Goal: Task Accomplishment & Management: Use online tool/utility

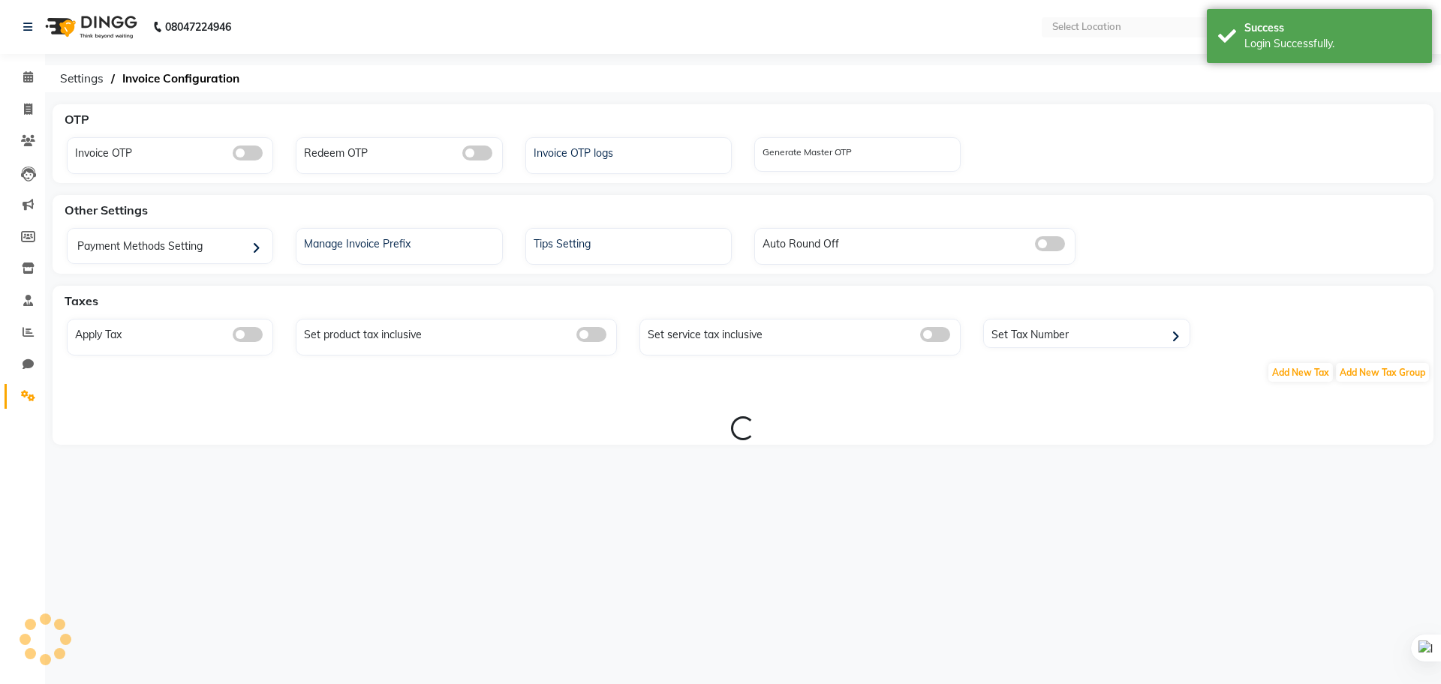
select select "en"
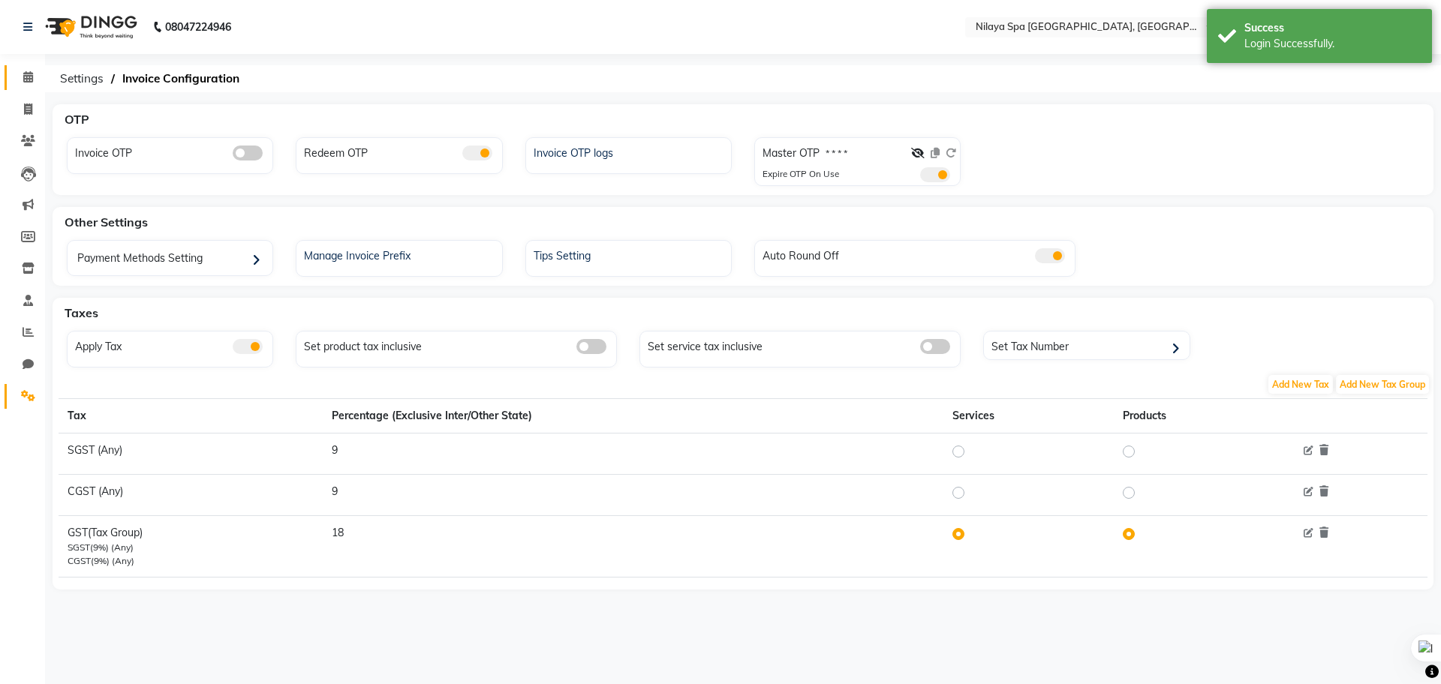
click at [32, 78] on icon at bounding box center [28, 76] width 10 height 11
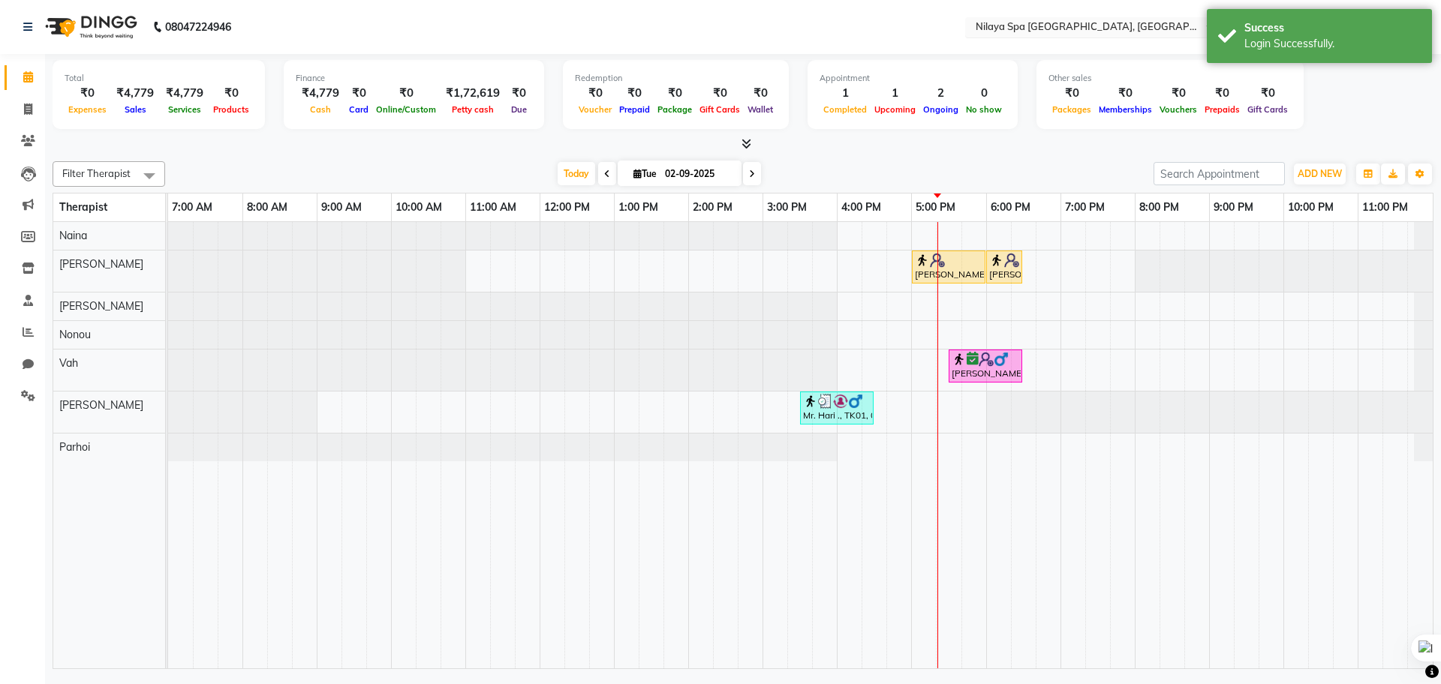
click at [1038, 25] on input "text" at bounding box center [1082, 28] width 218 height 15
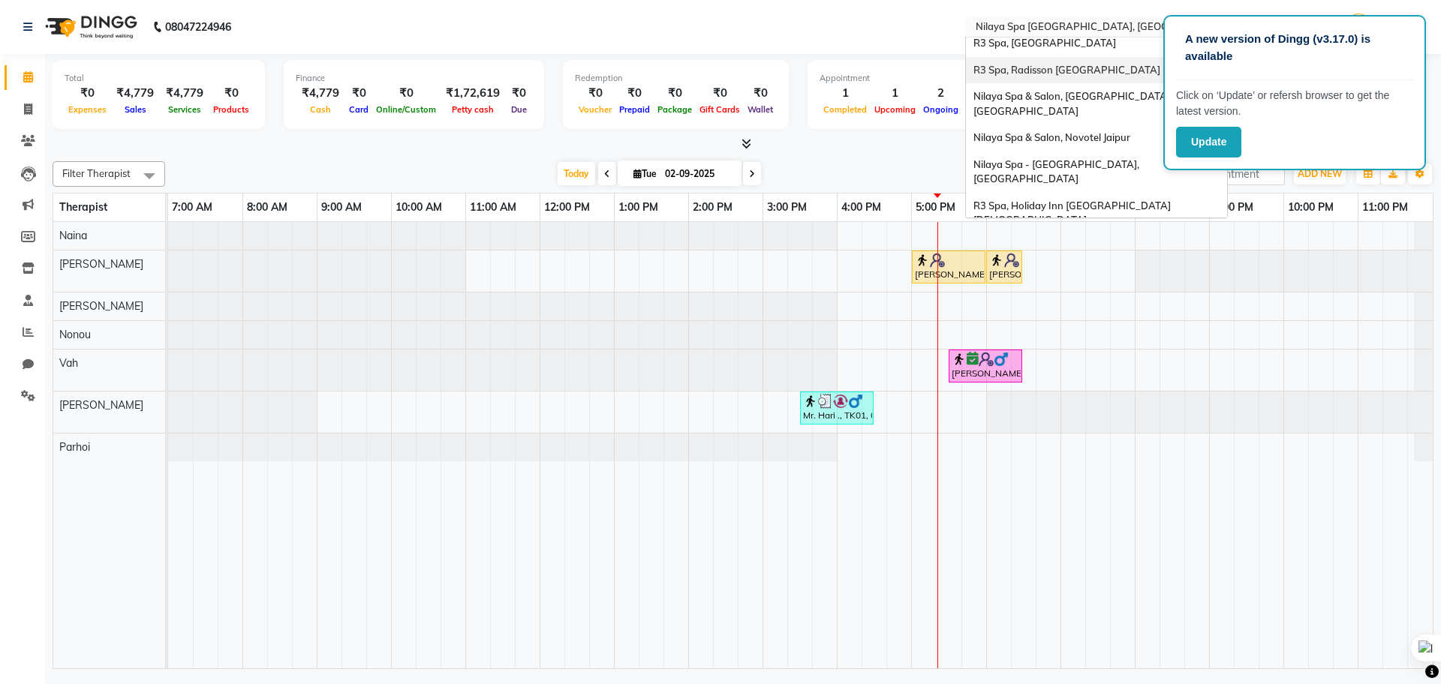
scroll to position [188, 0]
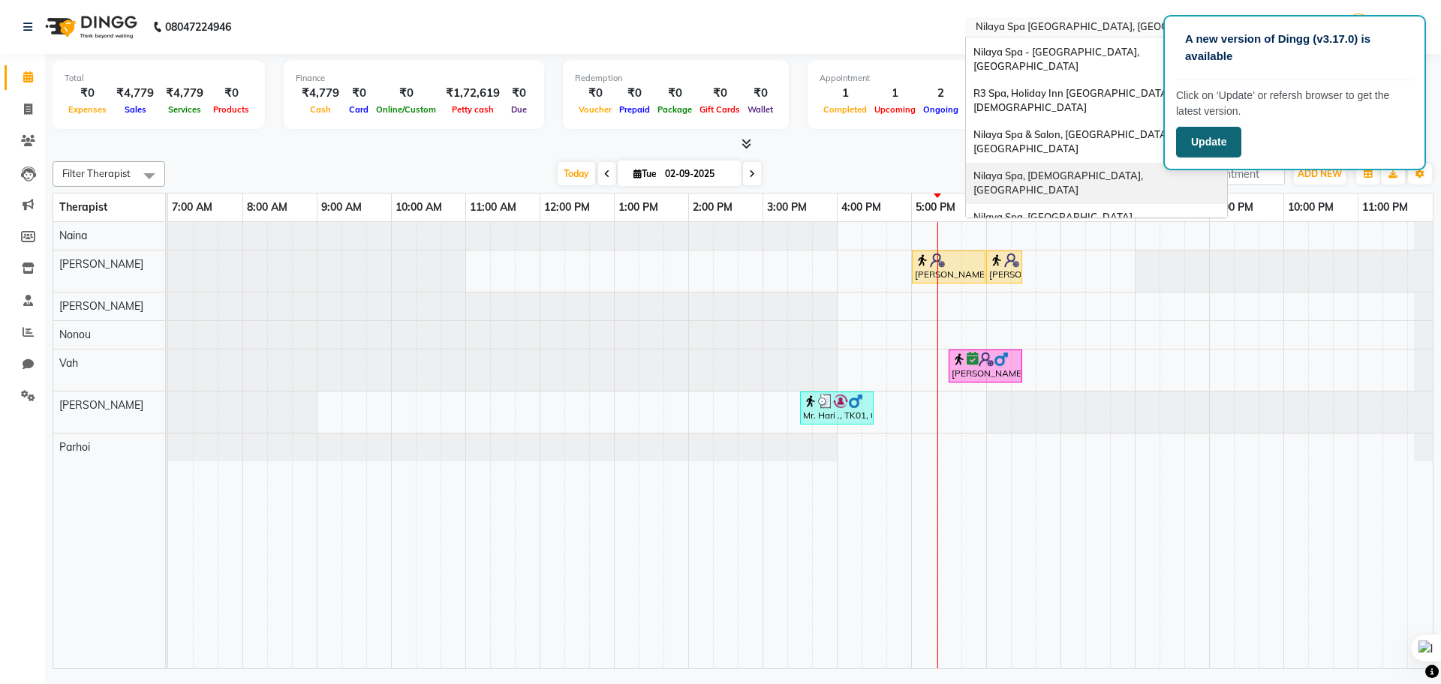
click at [1209, 137] on button "Update" at bounding box center [1208, 142] width 65 height 31
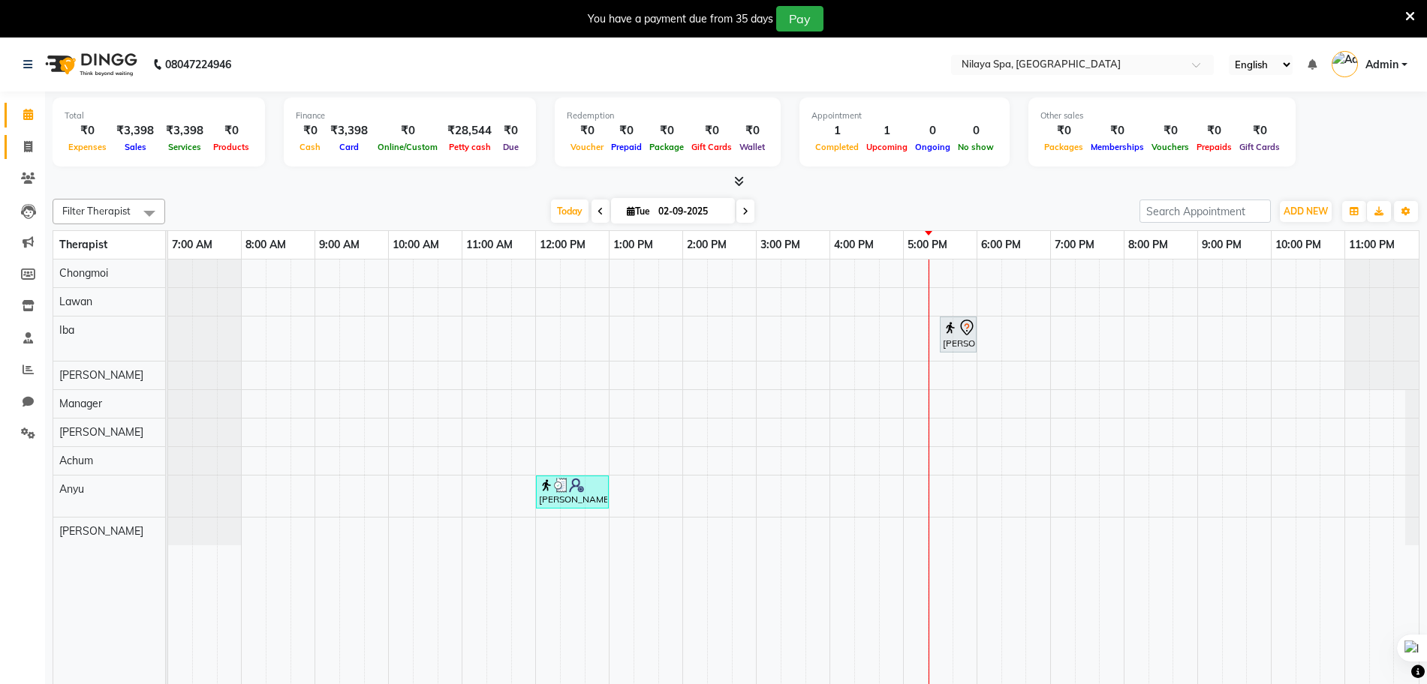
click at [26, 163] on li "Clients" at bounding box center [22, 179] width 45 height 32
click at [25, 139] on span at bounding box center [28, 147] width 26 height 17
select select "service"
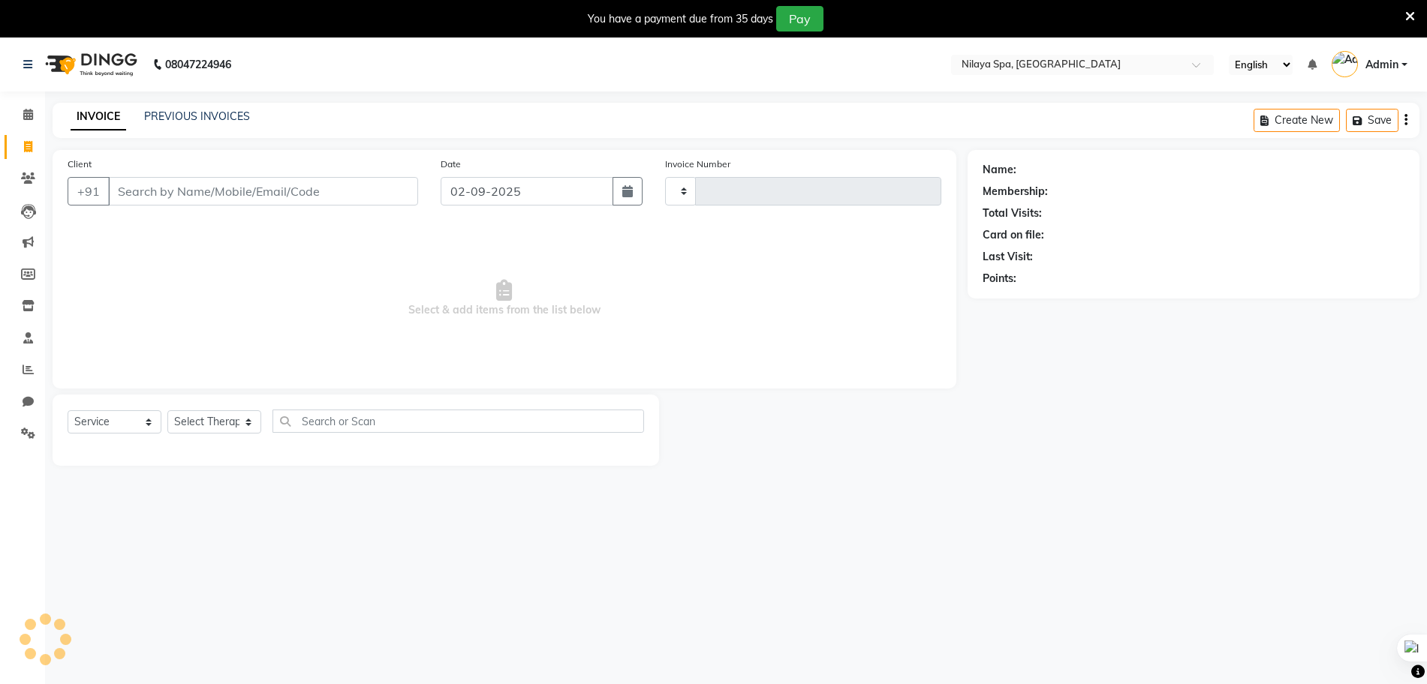
type input "0179"
select select "8676"
click at [28, 179] on icon at bounding box center [28, 178] width 14 height 11
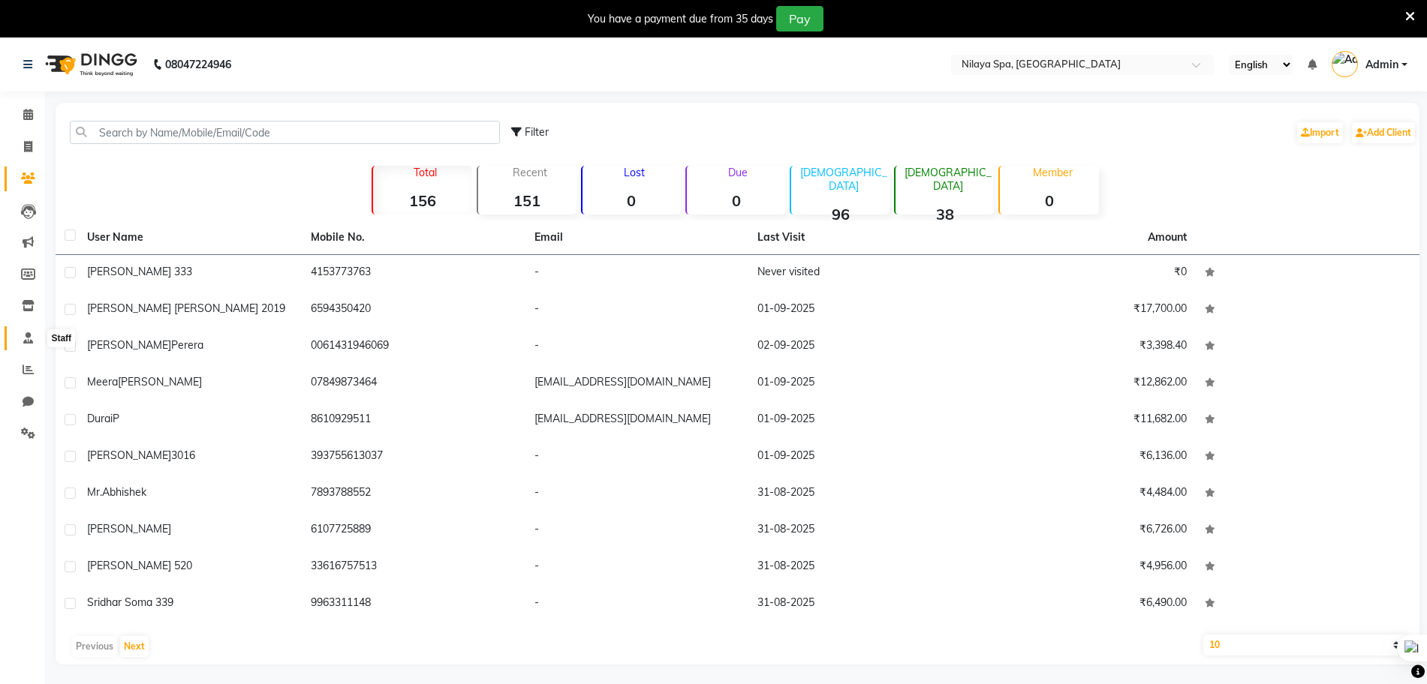
click at [26, 338] on icon at bounding box center [28, 337] width 10 height 11
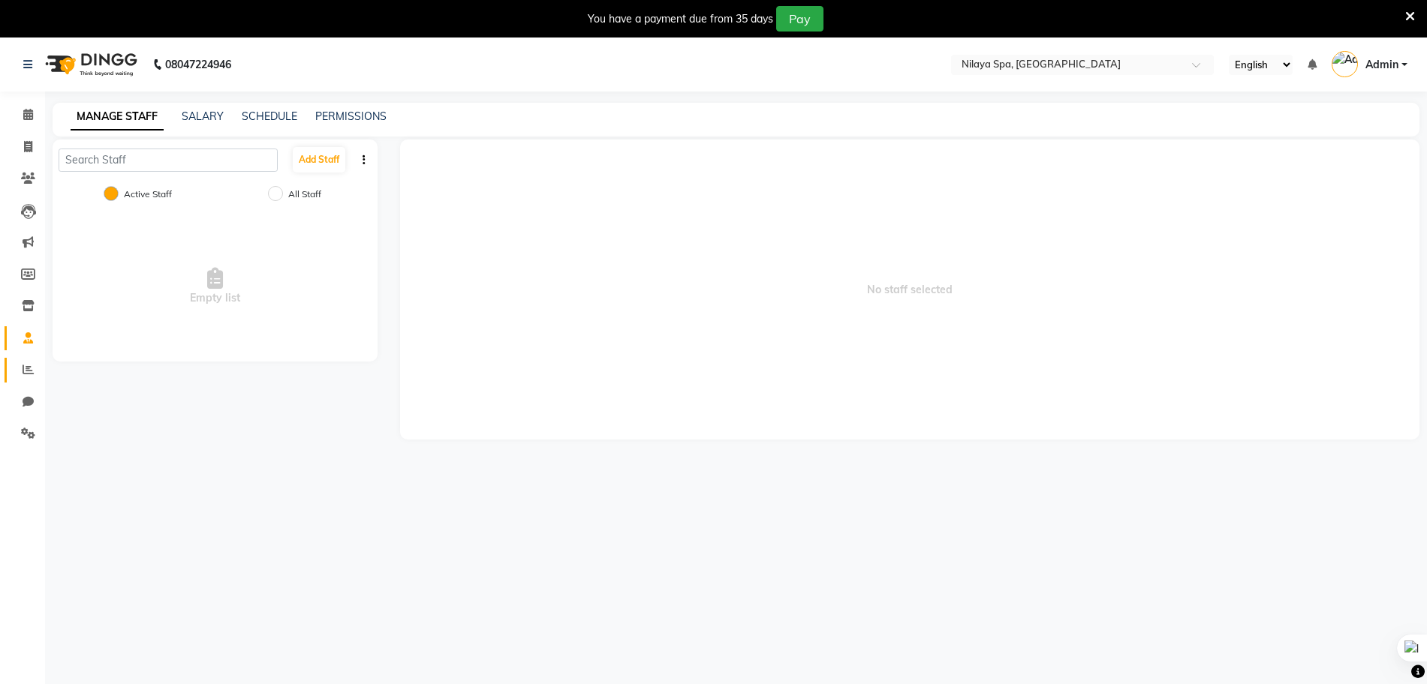
click at [20, 377] on span at bounding box center [28, 370] width 26 height 17
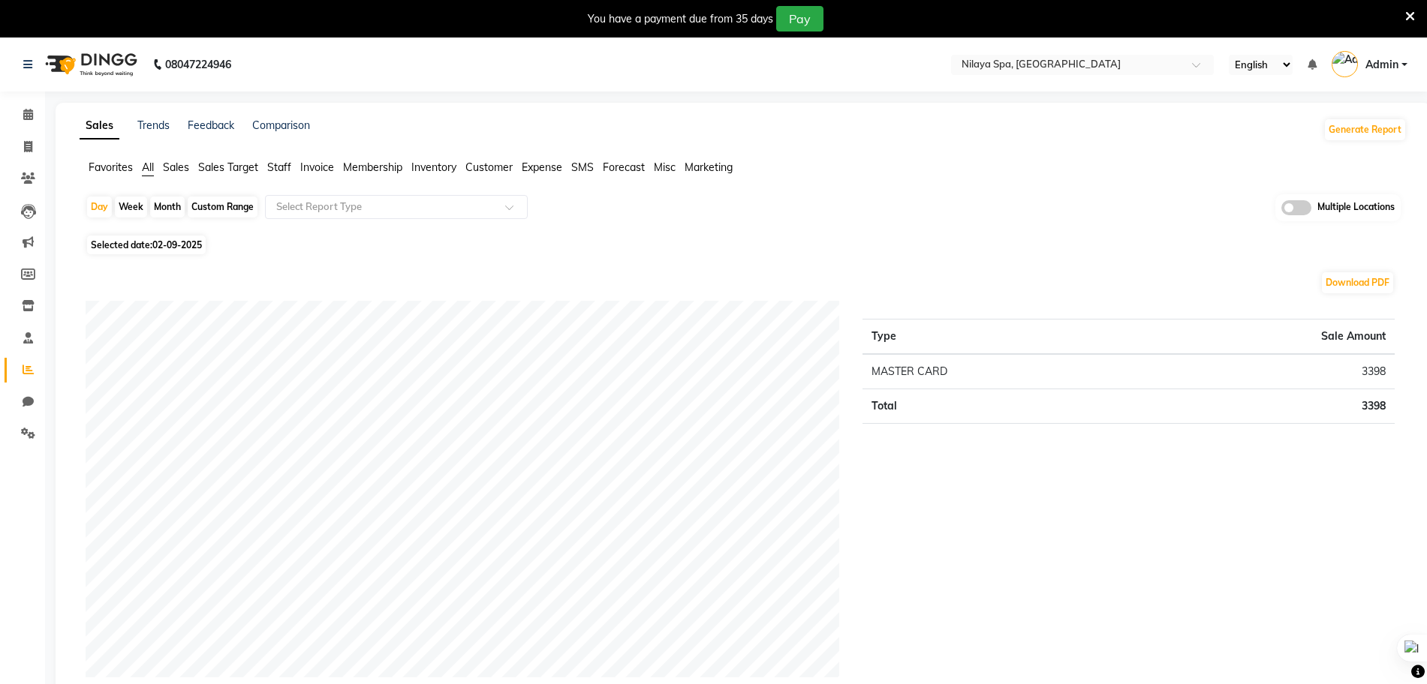
click at [173, 211] on div "Month" at bounding box center [167, 207] width 35 height 21
select select "9"
select select "2025"
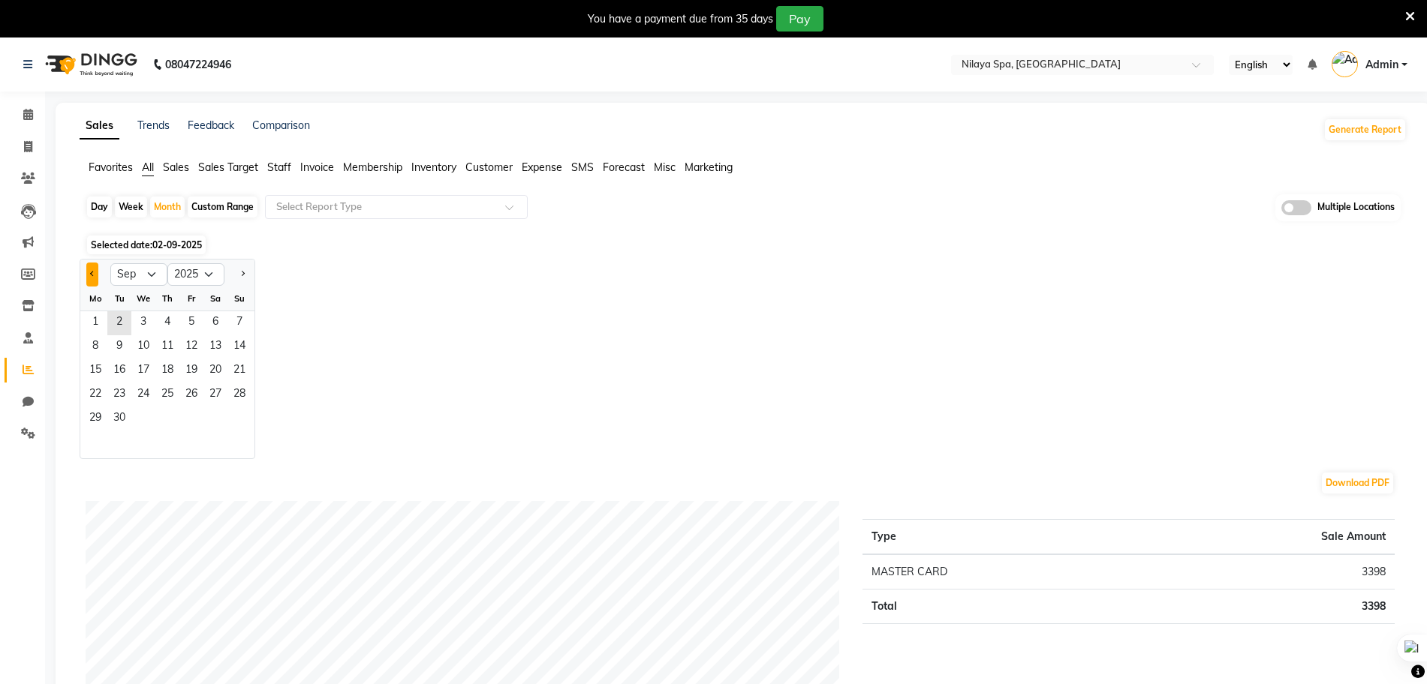
click at [96, 276] on button "Previous month" at bounding box center [92, 275] width 12 height 24
select select "8"
click at [186, 326] on span "1" at bounding box center [191, 323] width 24 height 24
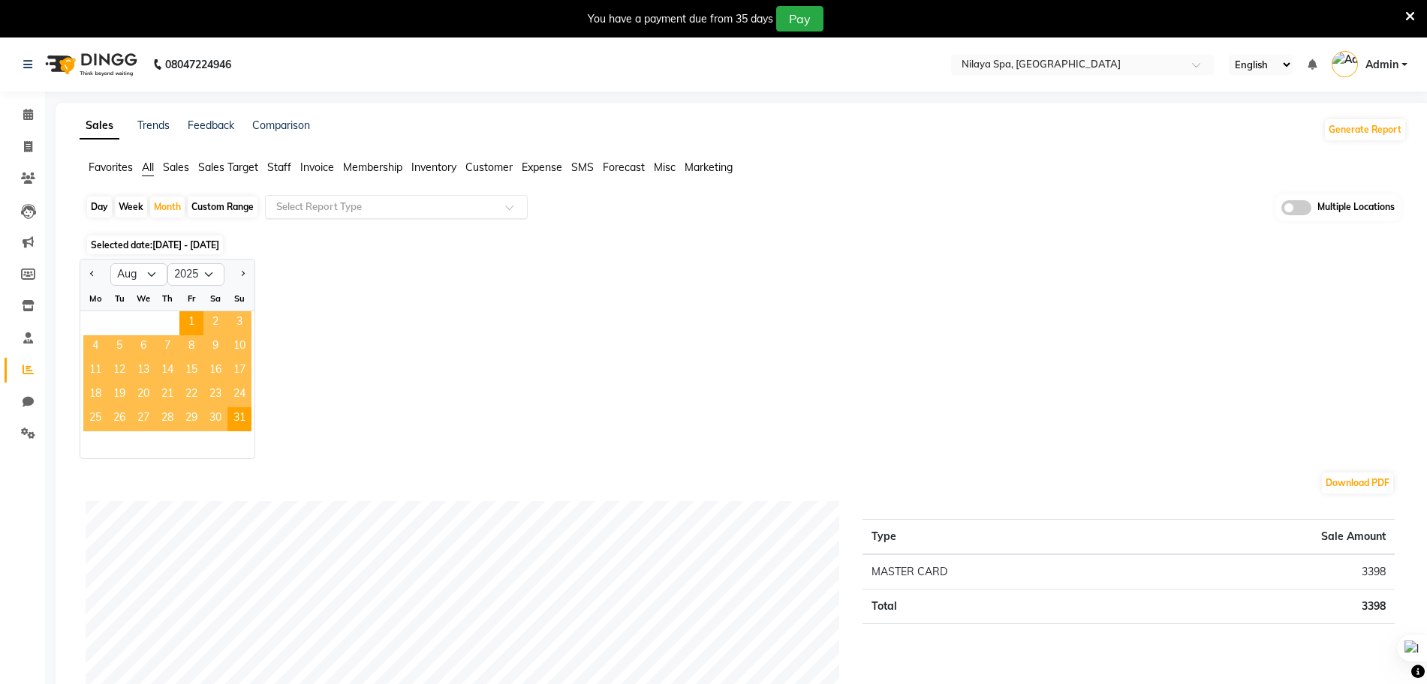
click at [322, 215] on div "Select Report Type" at bounding box center [396, 207] width 263 height 24
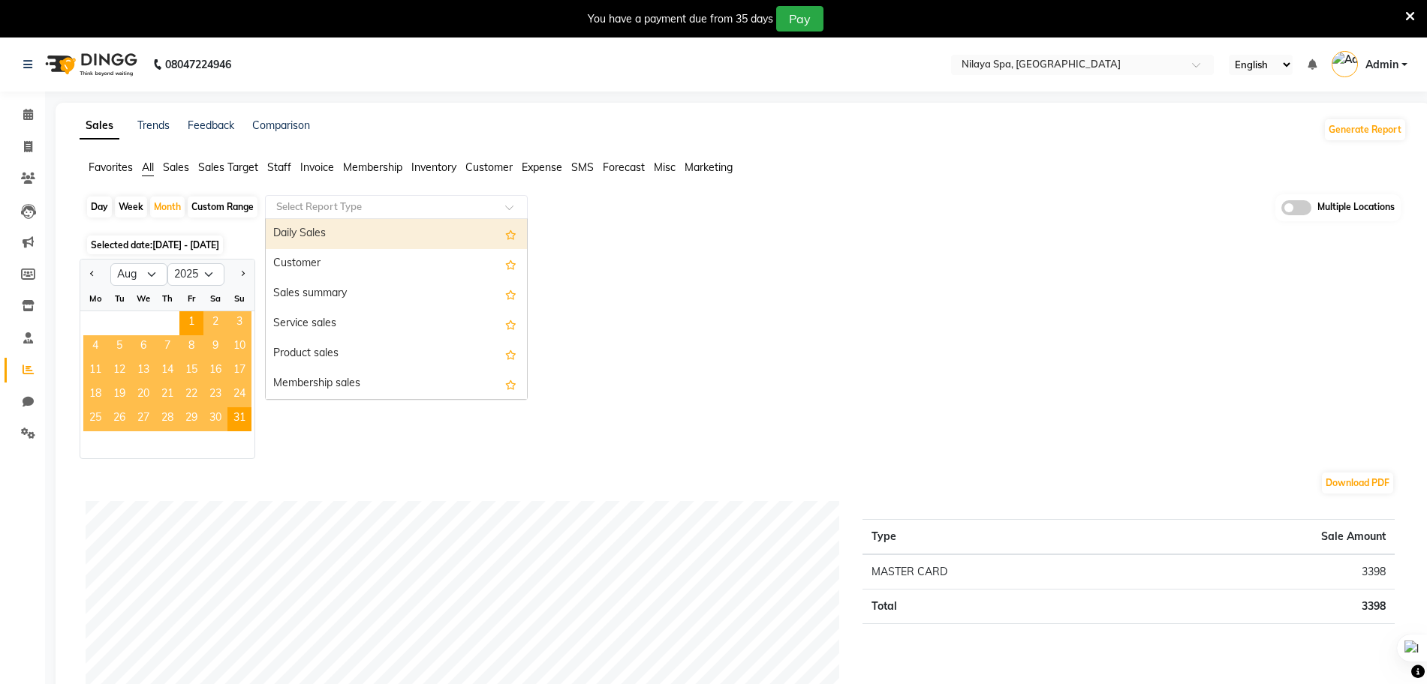
click at [320, 240] on div "Daily Sales" at bounding box center [396, 234] width 261 height 30
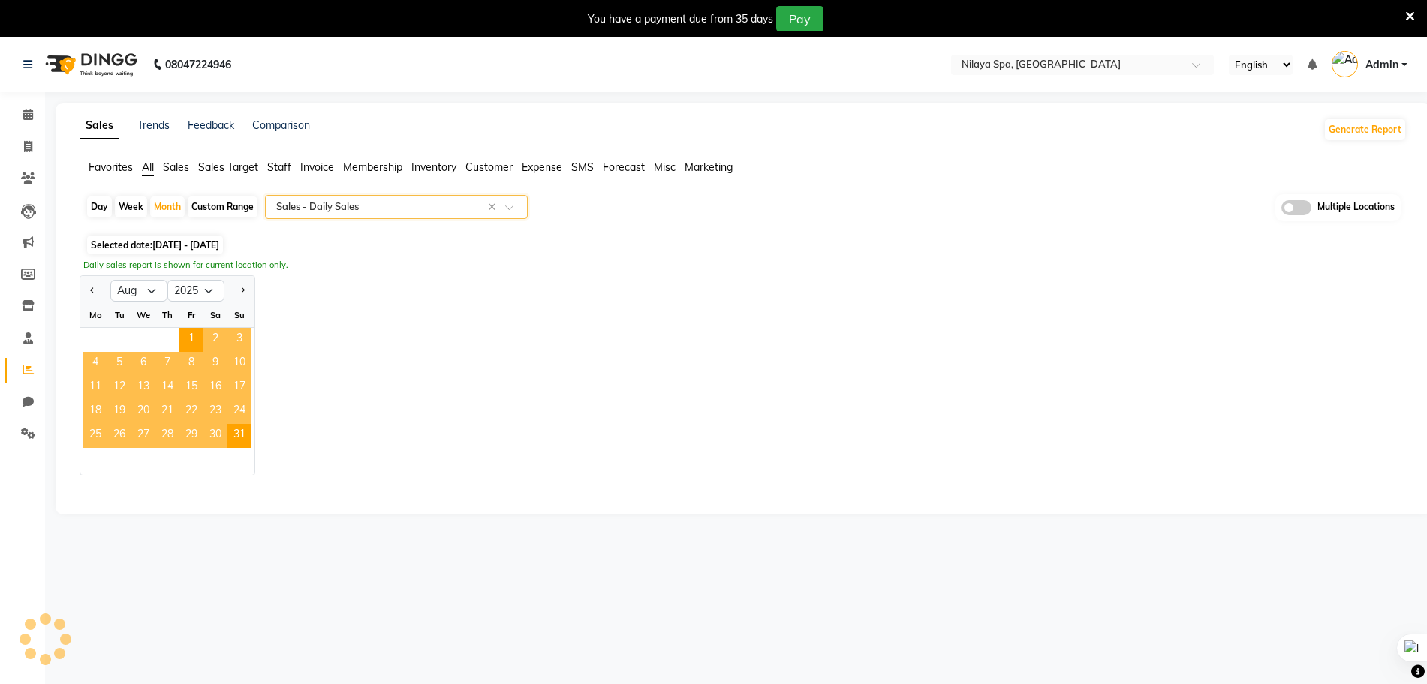
select select "full_report"
select select "csv"
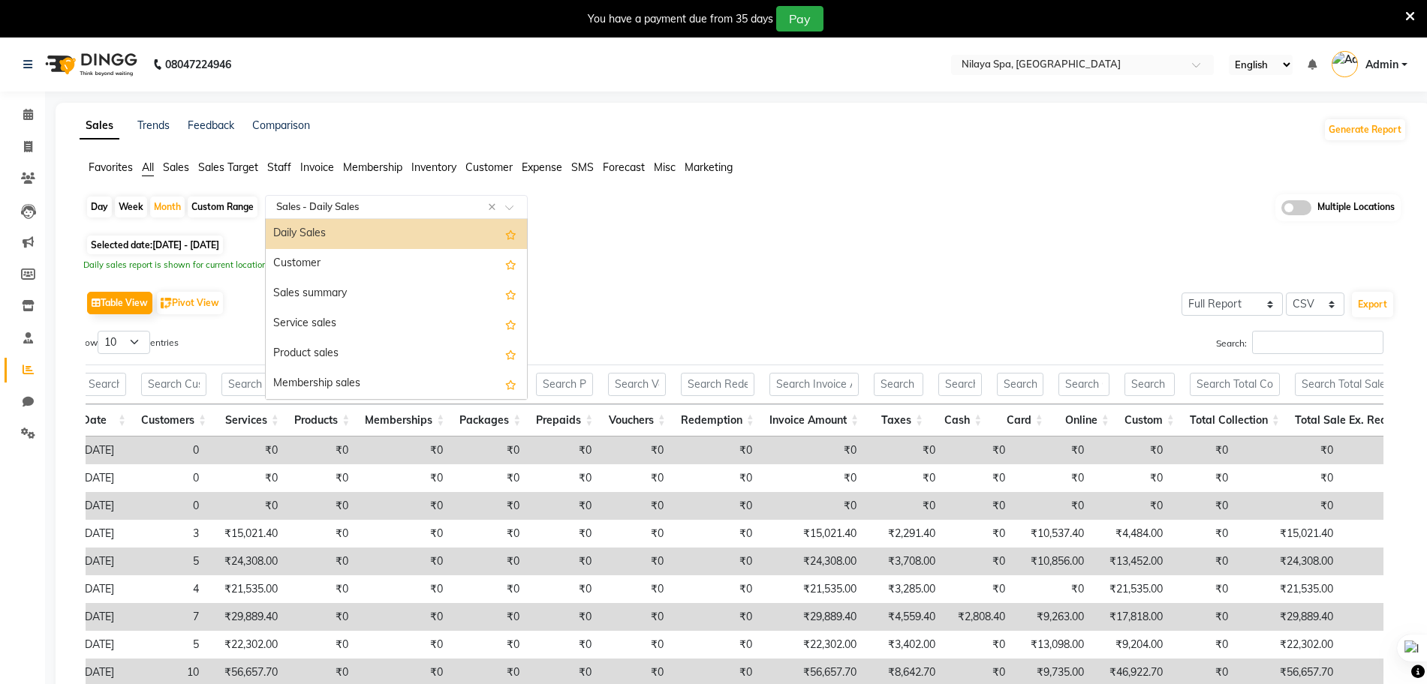
click at [413, 200] on input "text" at bounding box center [381, 207] width 216 height 15
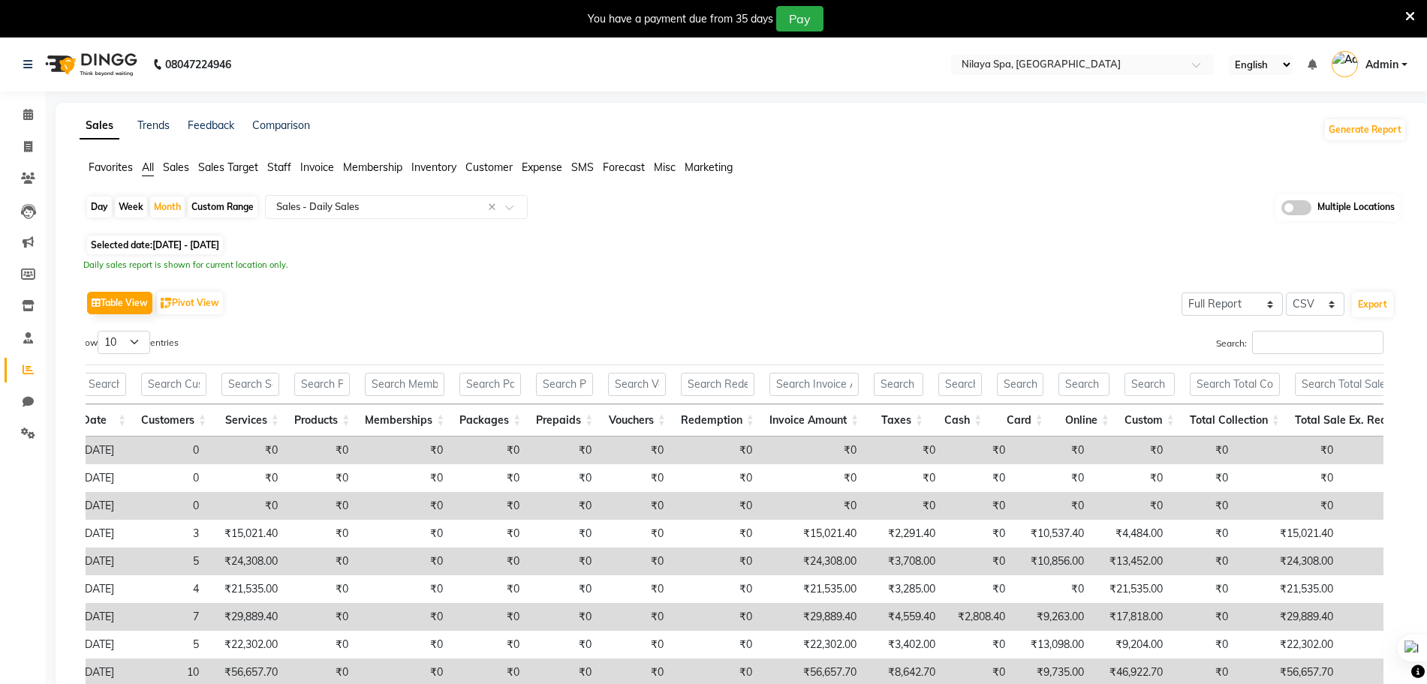
click at [332, 166] on span "Invoice" at bounding box center [317, 168] width 34 height 14
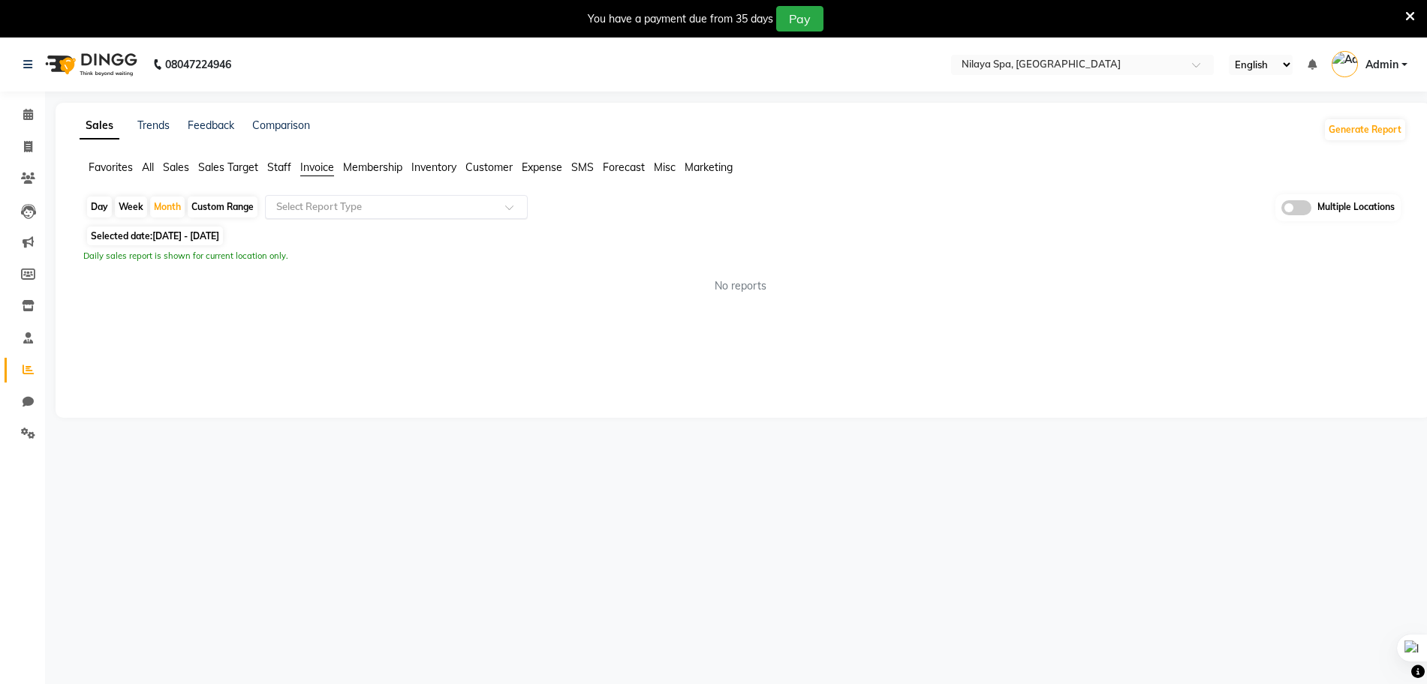
click at [339, 201] on input "text" at bounding box center [381, 207] width 216 height 15
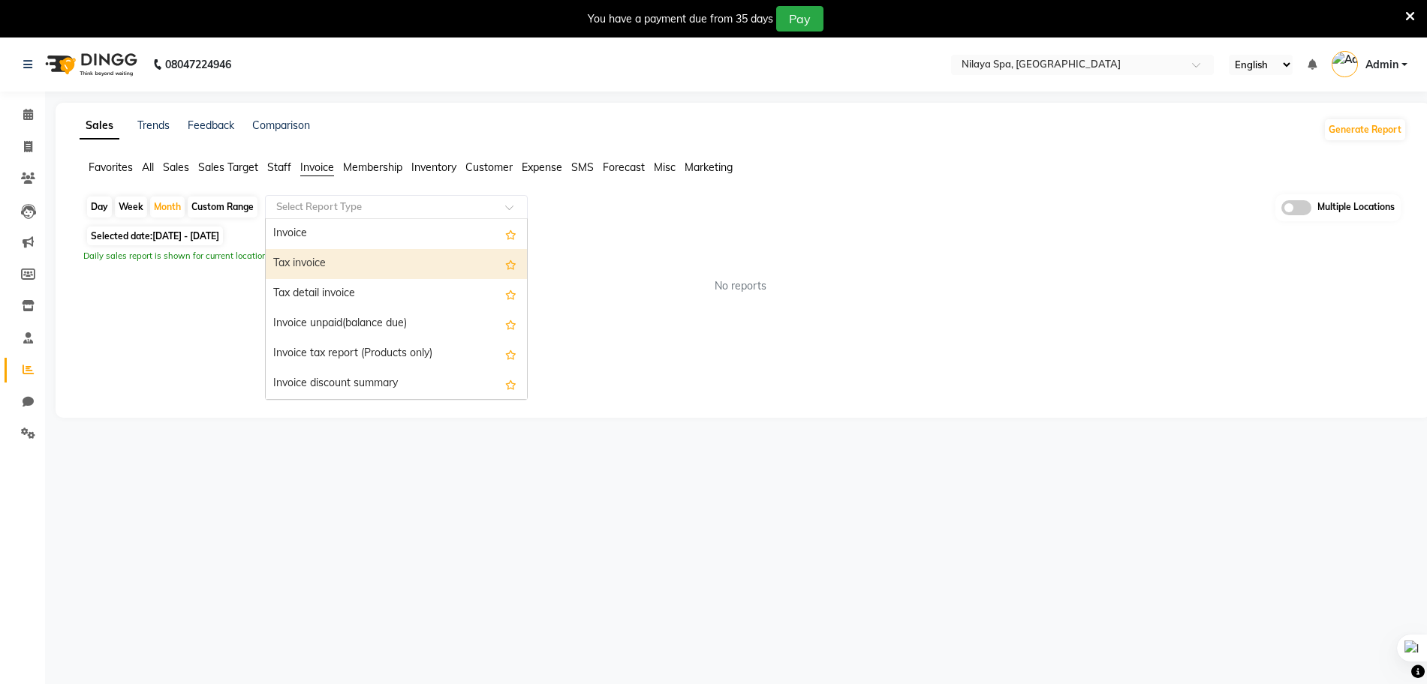
click at [344, 261] on div "Tax invoice" at bounding box center [396, 264] width 261 height 30
select select "full_report"
select select "csv"
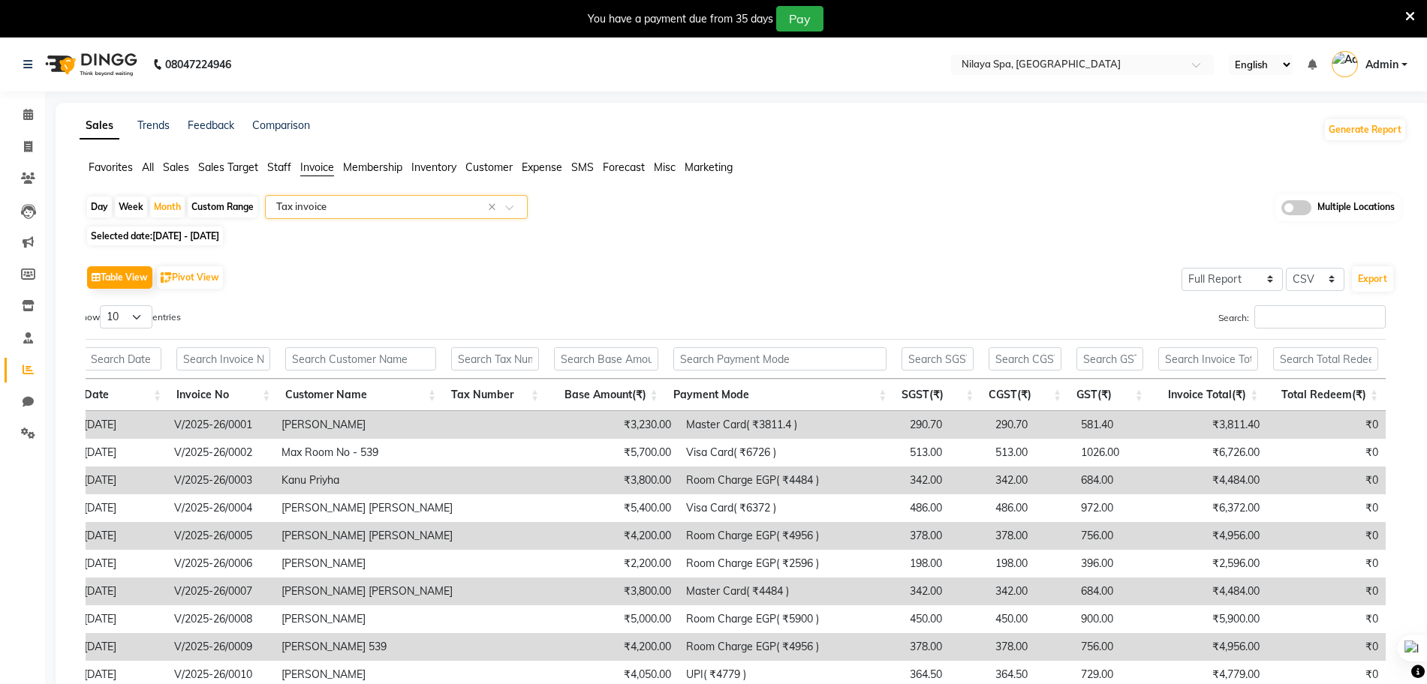
click at [393, 203] on input "text" at bounding box center [381, 207] width 216 height 15
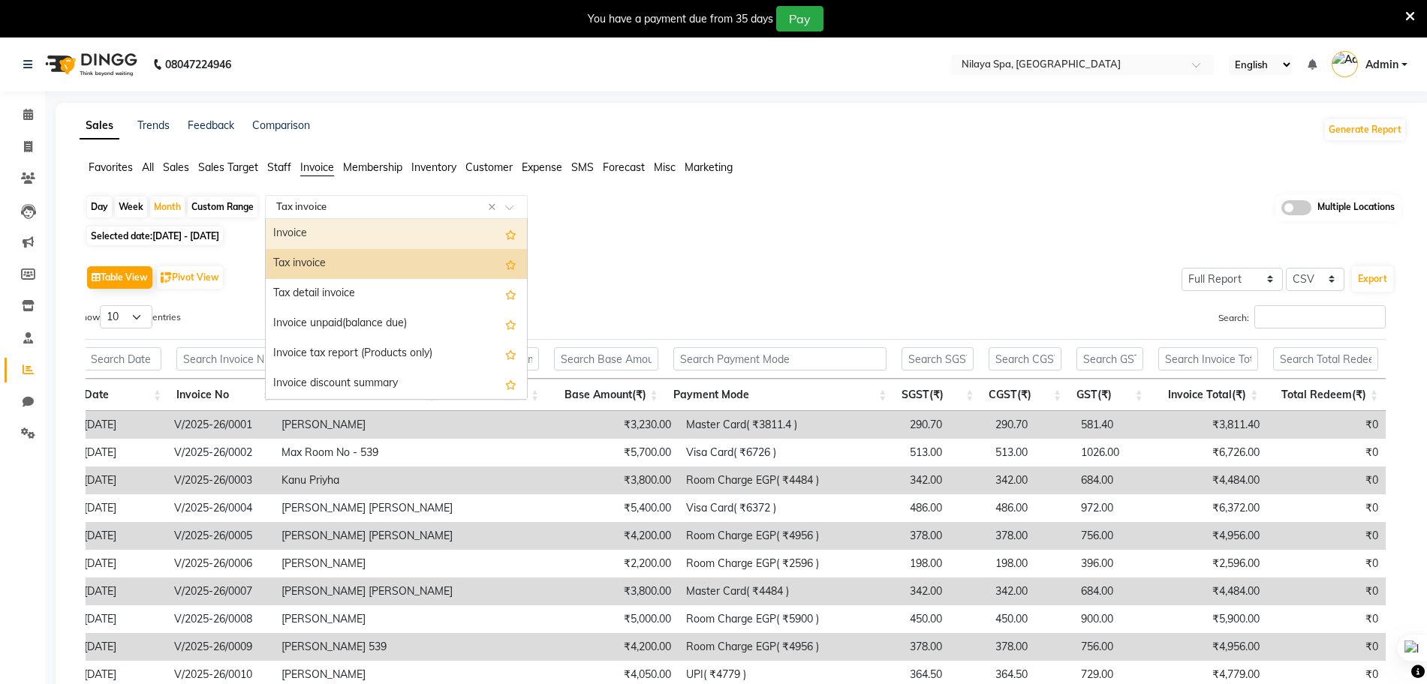
click at [382, 236] on div "Invoice" at bounding box center [396, 234] width 261 height 30
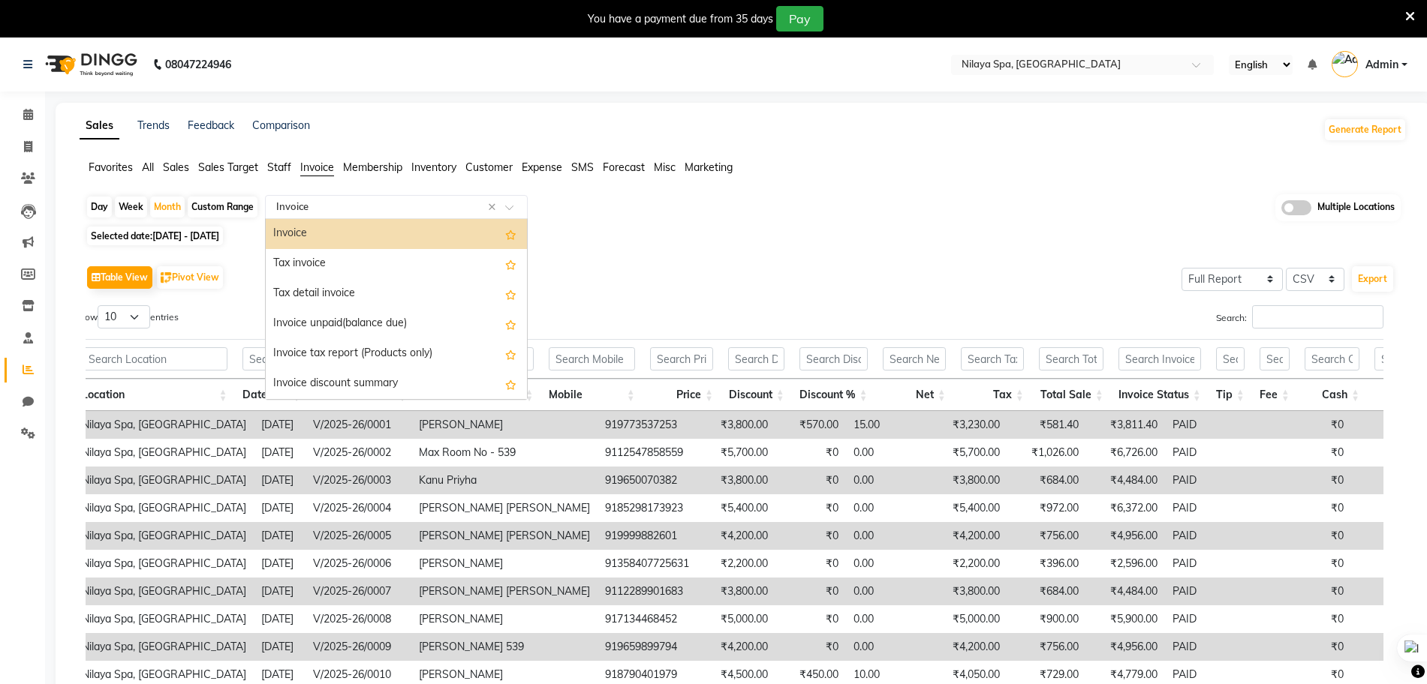
click at [371, 206] on input "text" at bounding box center [381, 207] width 216 height 15
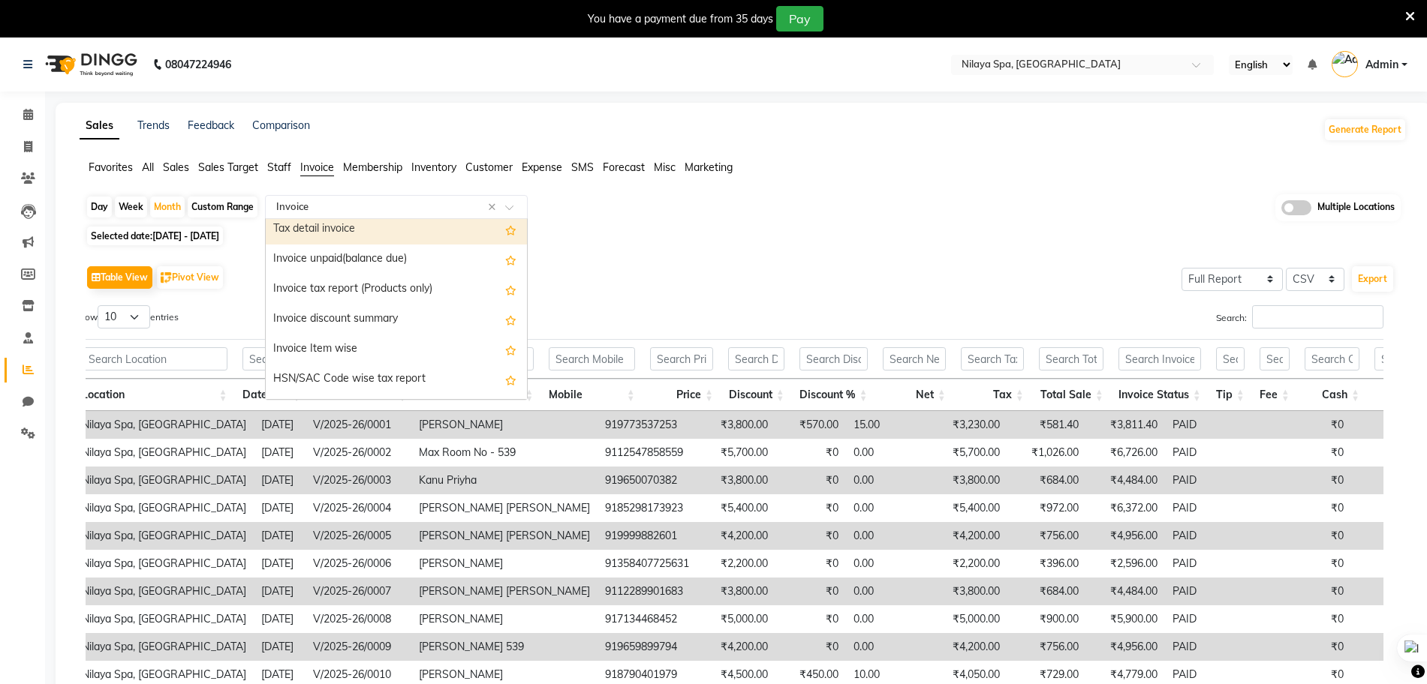
scroll to position [188, 0]
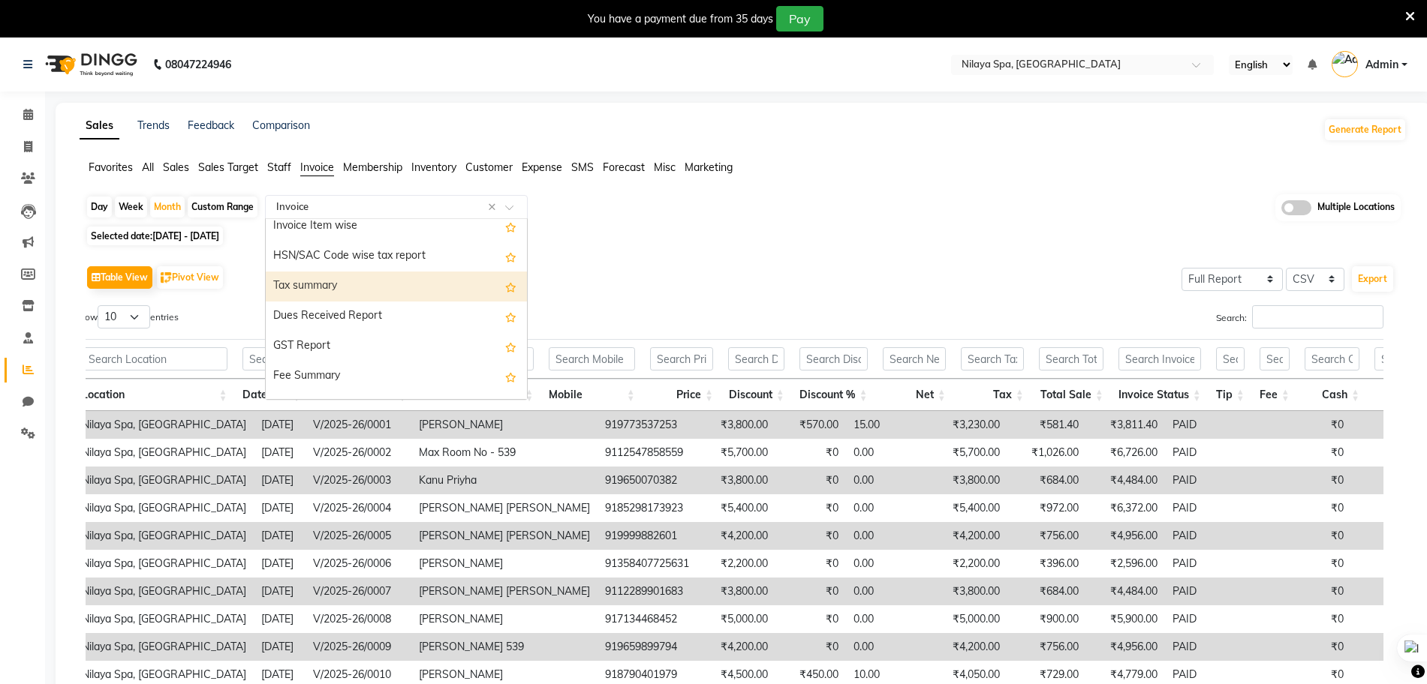
click at [375, 284] on div "Tax summary" at bounding box center [396, 287] width 261 height 30
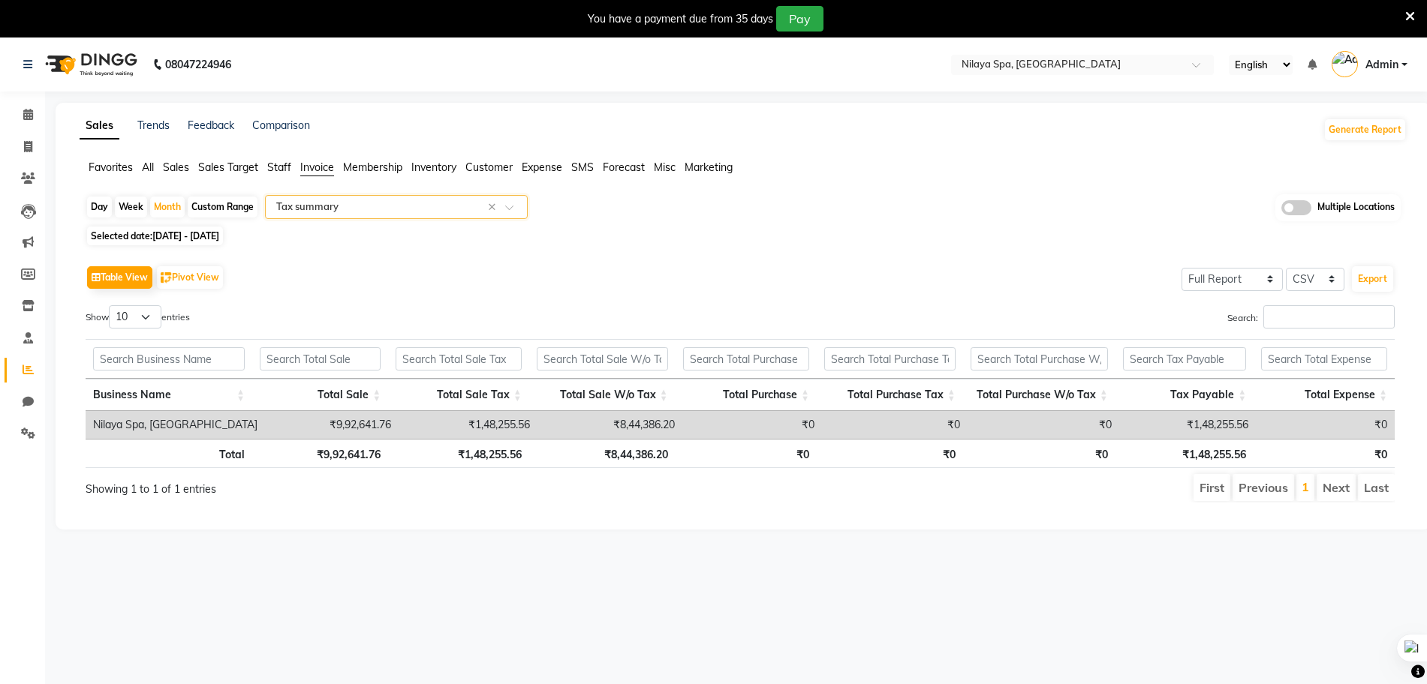
click at [398, 209] on input "text" at bounding box center [381, 207] width 216 height 15
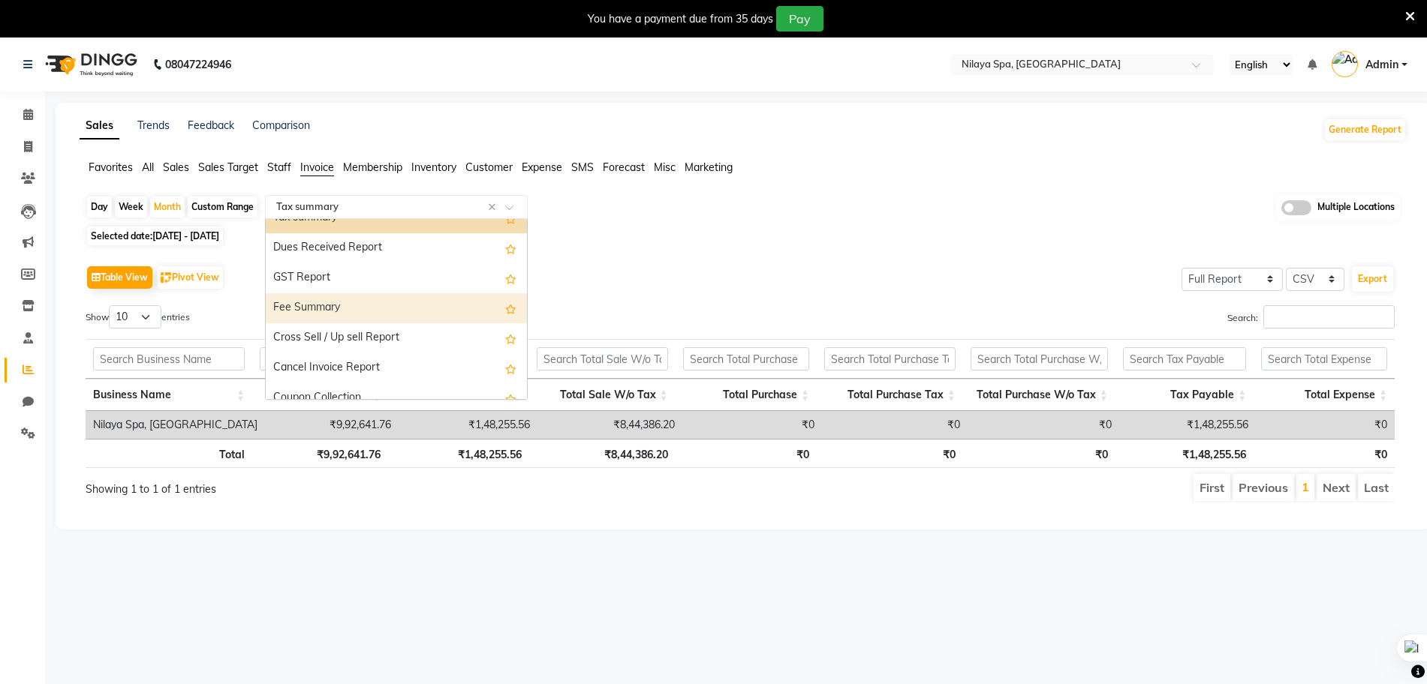
scroll to position [270, 0]
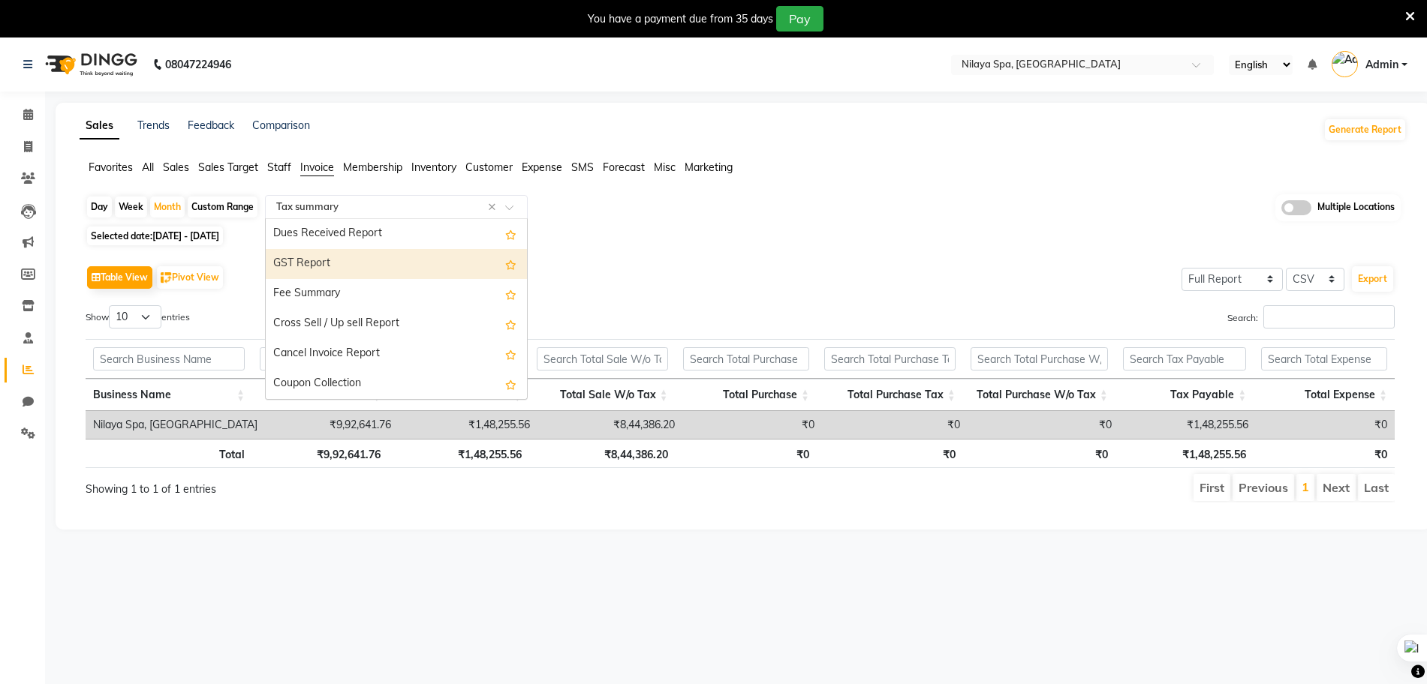
click at [342, 264] on div "GST Report" at bounding box center [396, 264] width 261 height 30
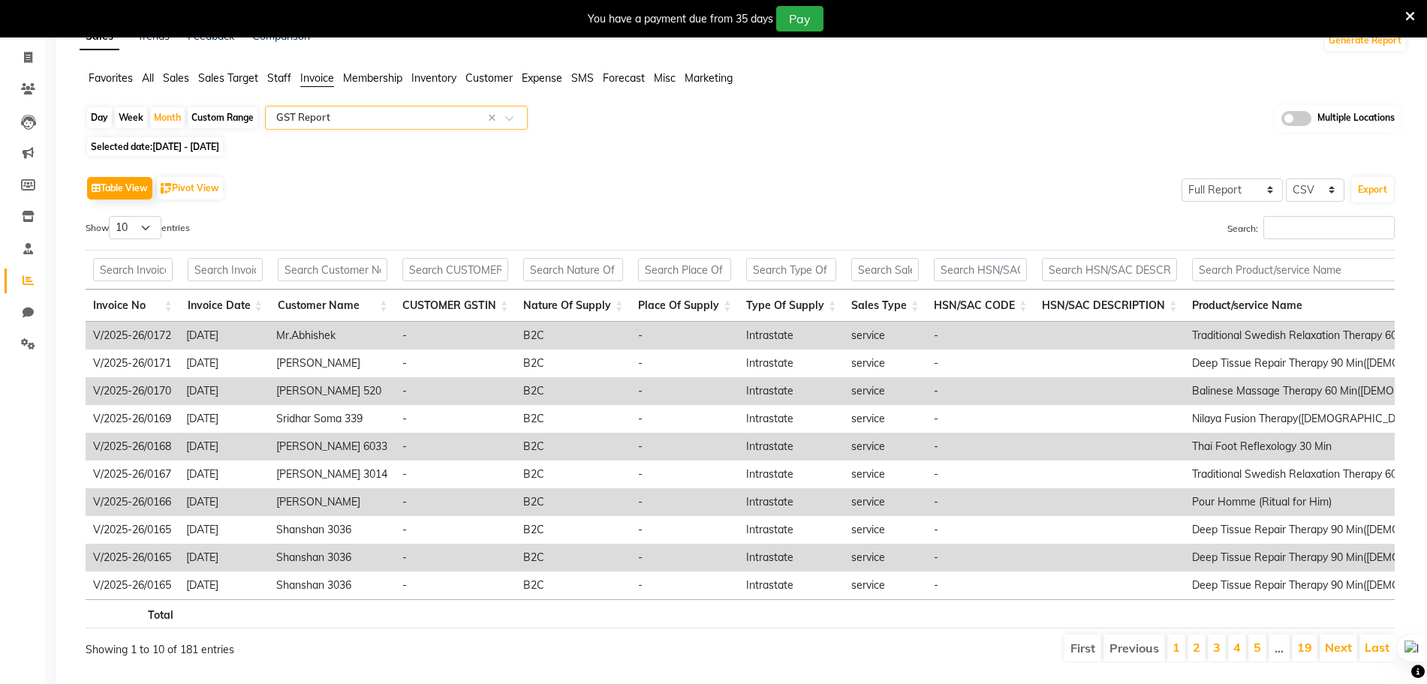
scroll to position [0, 0]
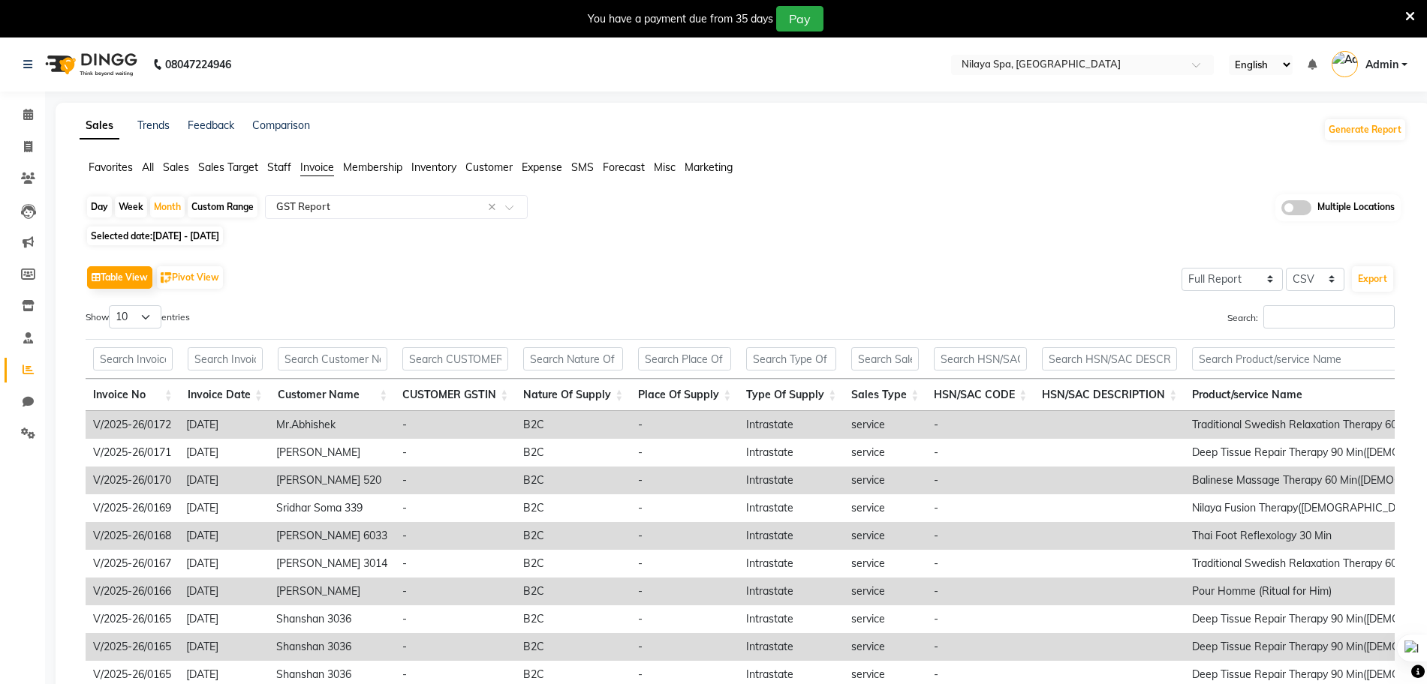
click at [286, 168] on span "Staff" at bounding box center [279, 168] width 24 height 14
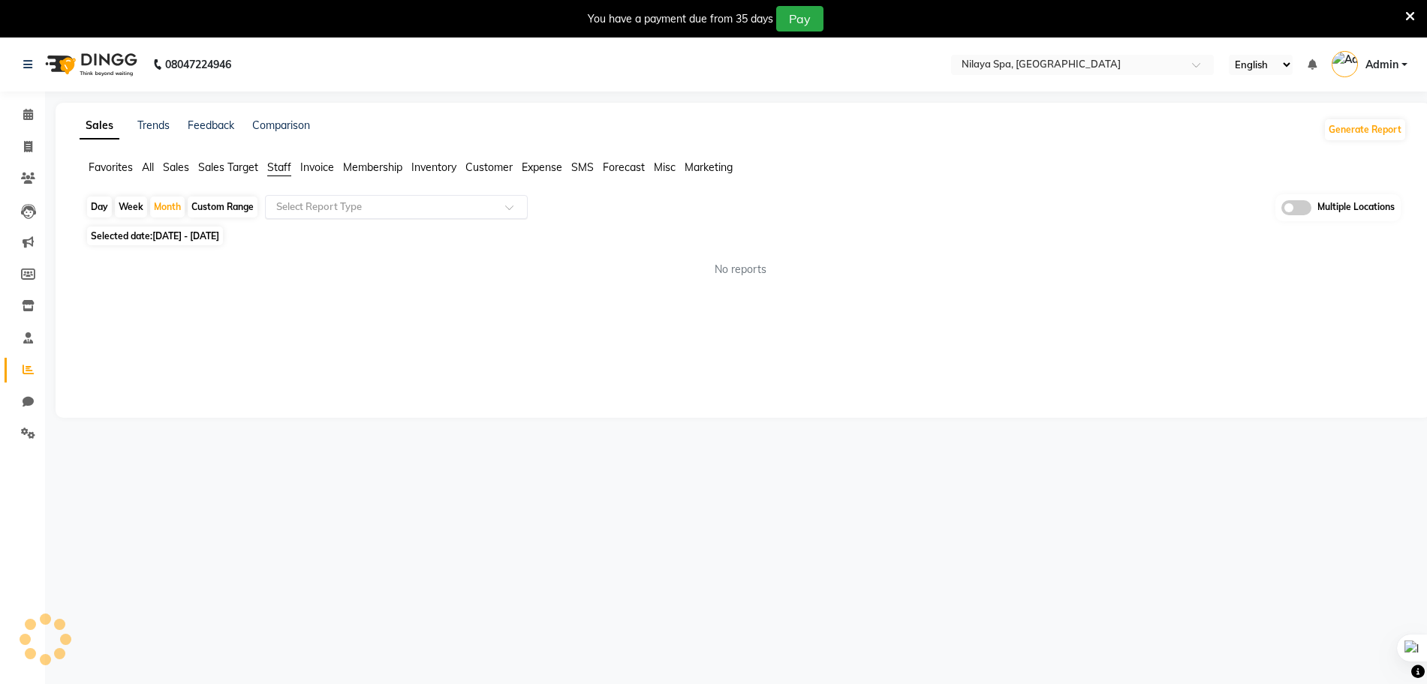
click at [349, 207] on input "text" at bounding box center [381, 207] width 216 height 15
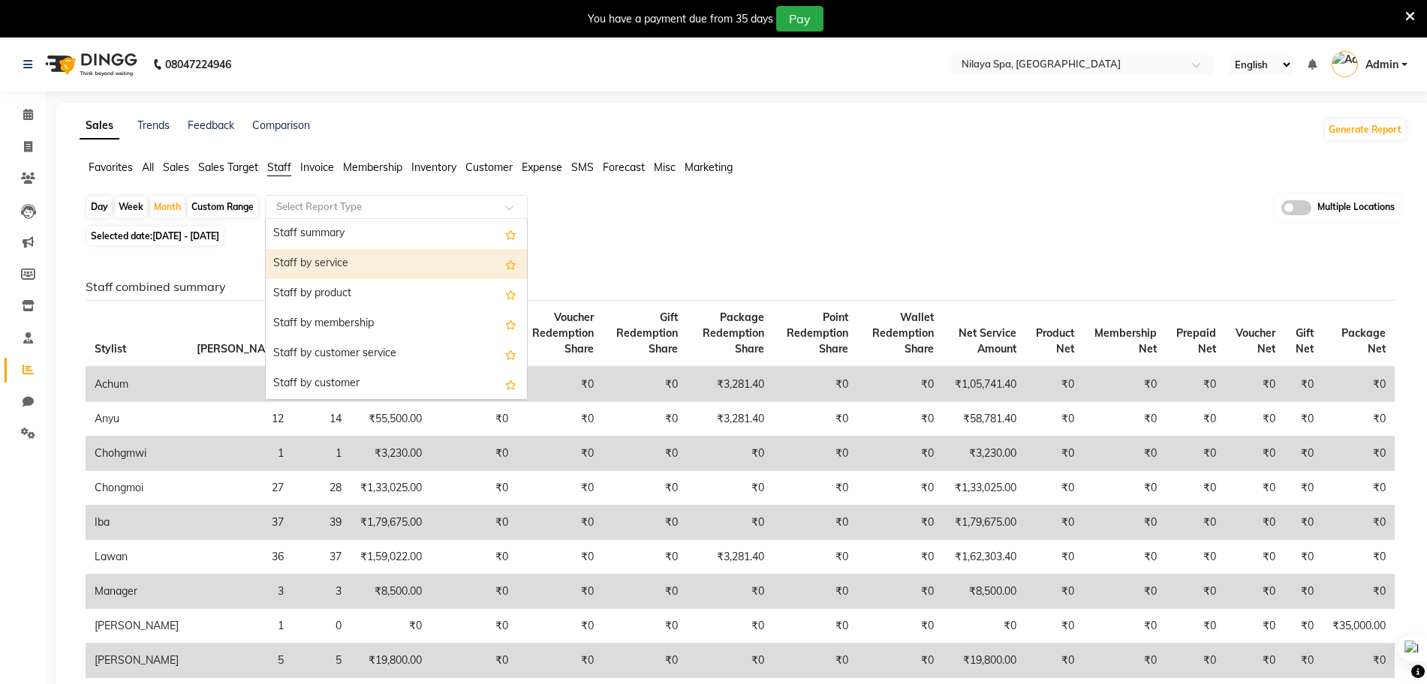
click at [359, 254] on div "Staff by service" at bounding box center [396, 264] width 261 height 30
select select "full_report"
select select "csv"
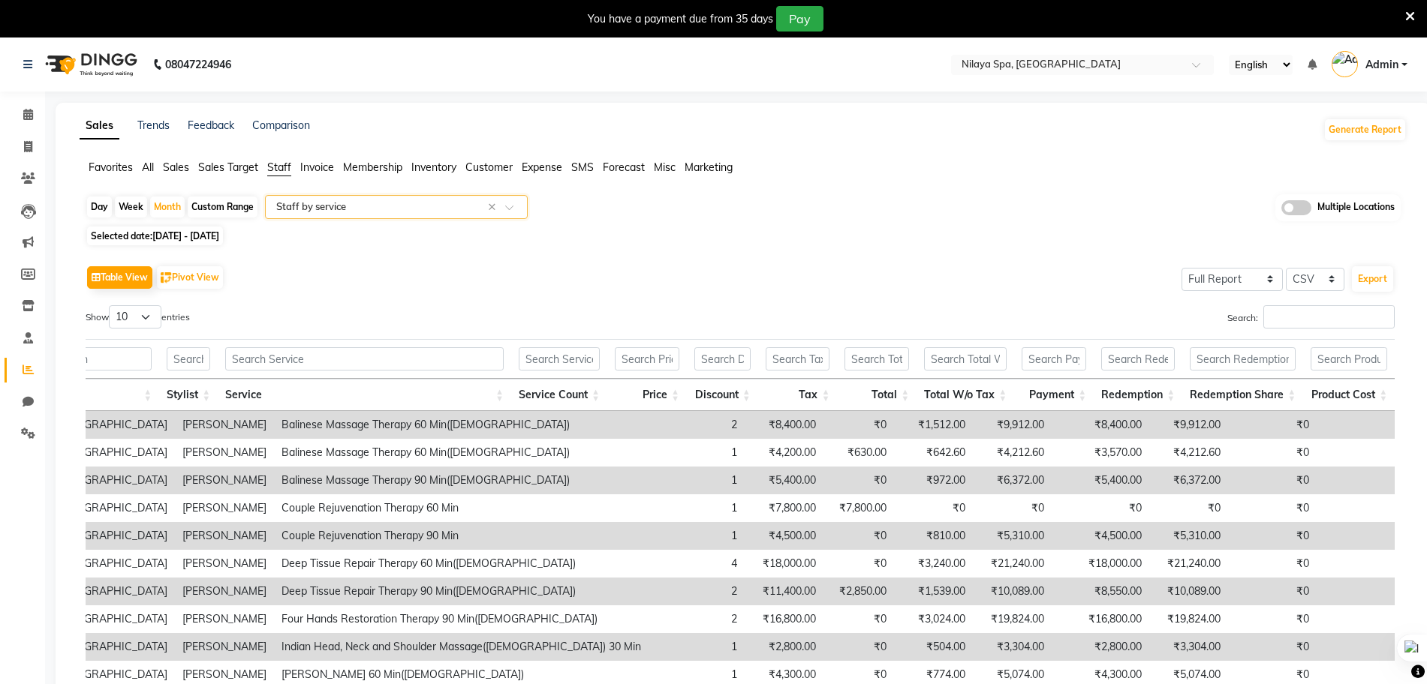
click at [413, 212] on input "text" at bounding box center [381, 207] width 216 height 15
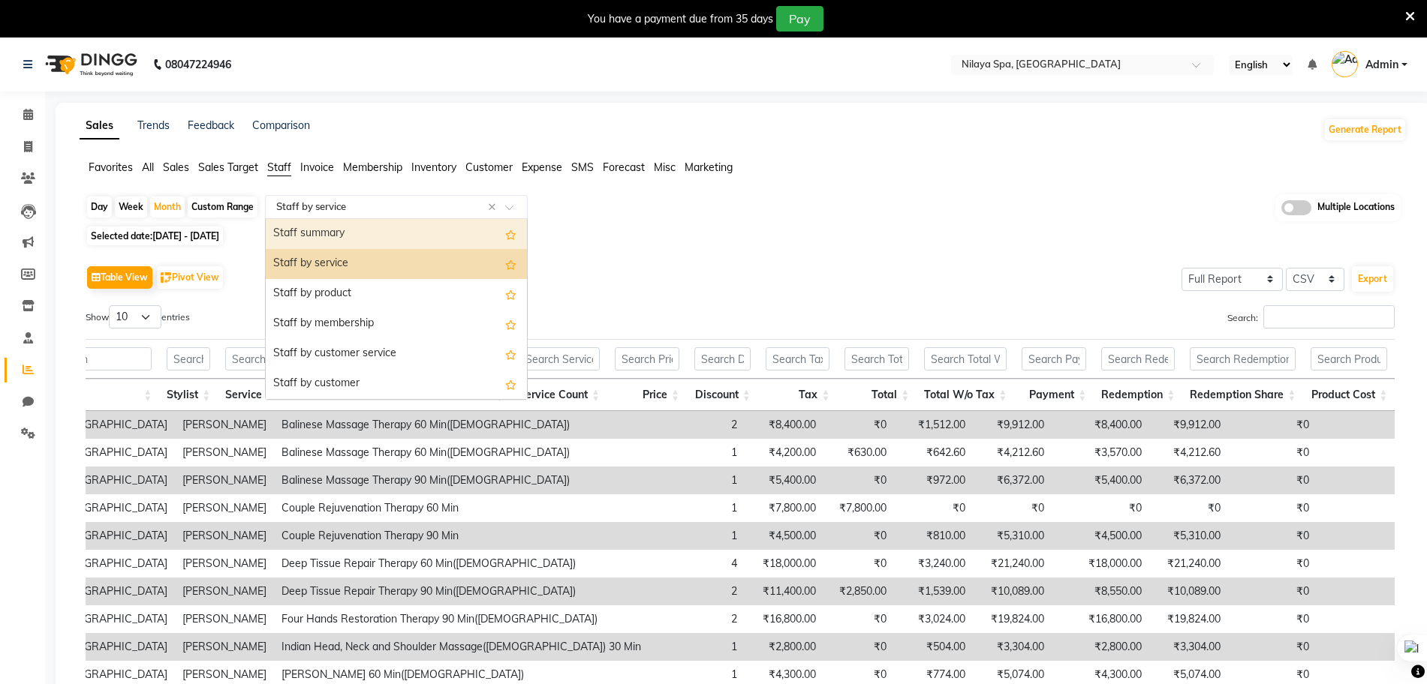
click at [379, 239] on div "Staff summary" at bounding box center [396, 234] width 261 height 30
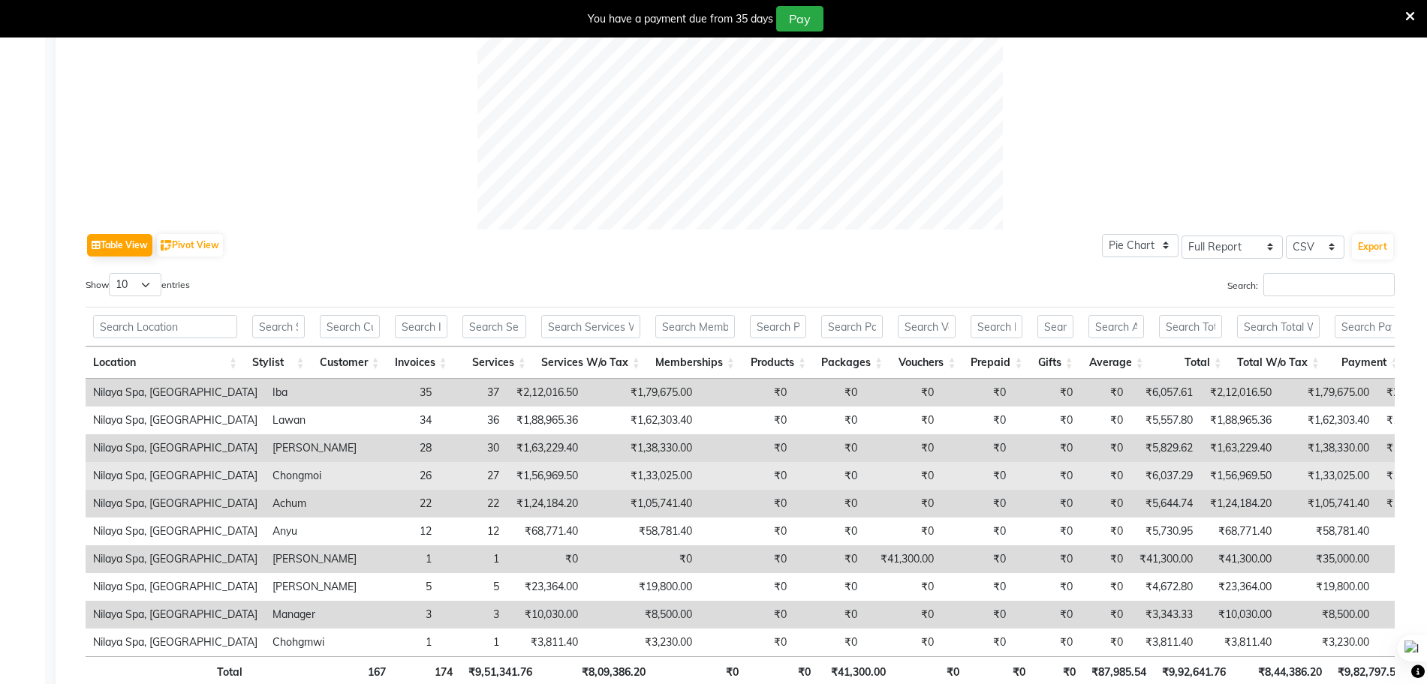
scroll to position [690, 0]
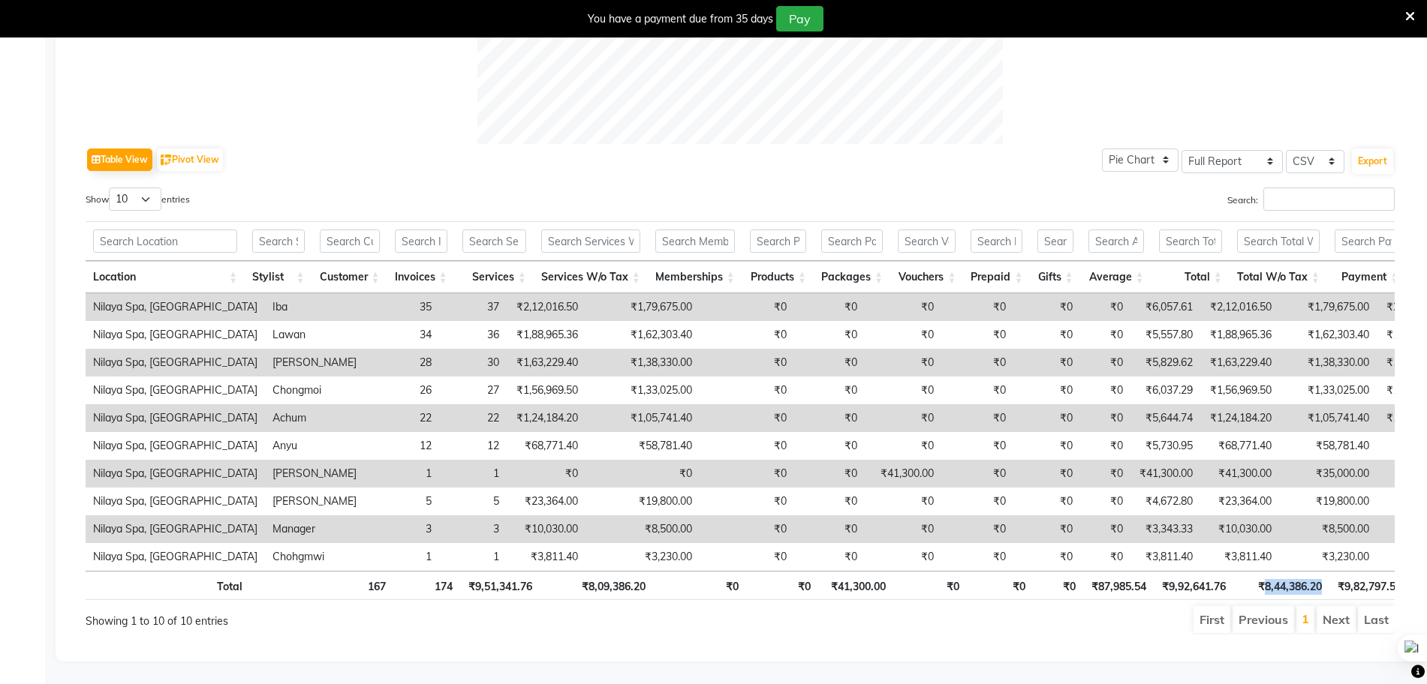
drag, startPoint x: 1261, startPoint y: 574, endPoint x: 1324, endPoint y: 571, distance: 63.9
click at [1324, 571] on th "₹8,44,386.20" at bounding box center [1281, 585] width 96 height 29
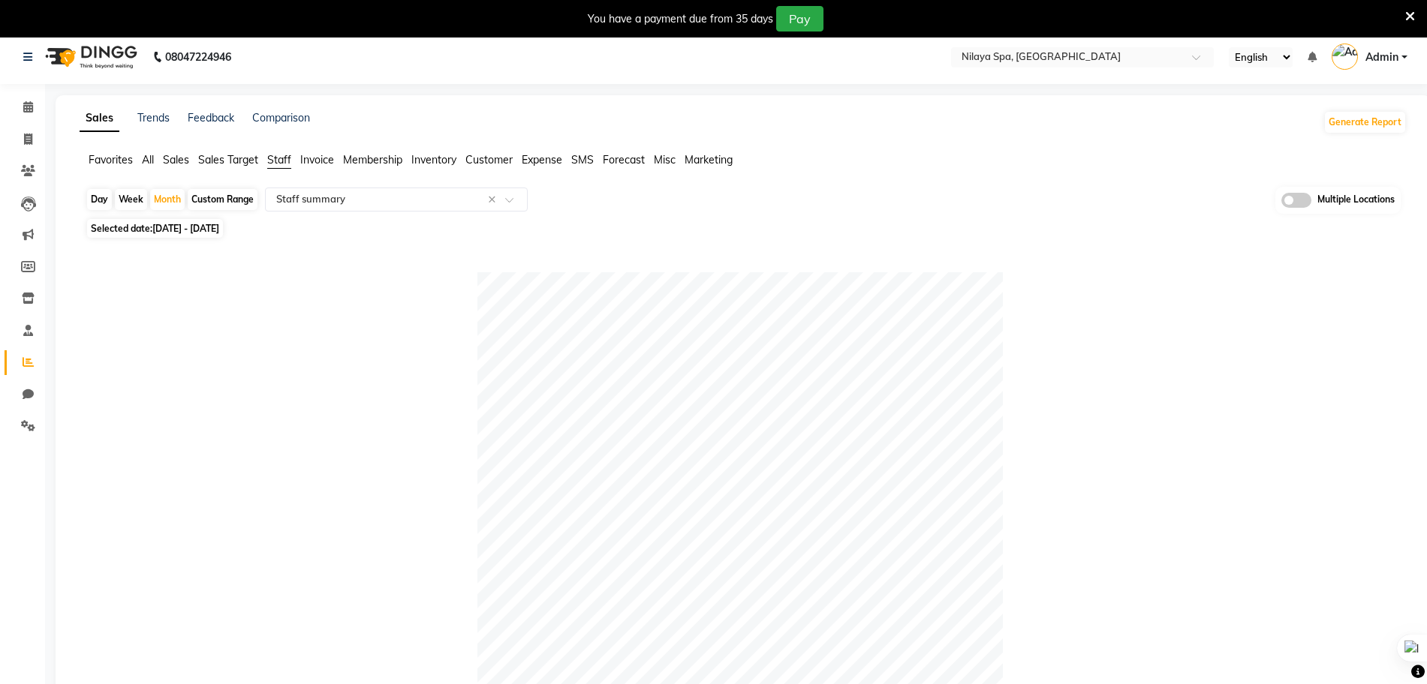
scroll to position [0, 0]
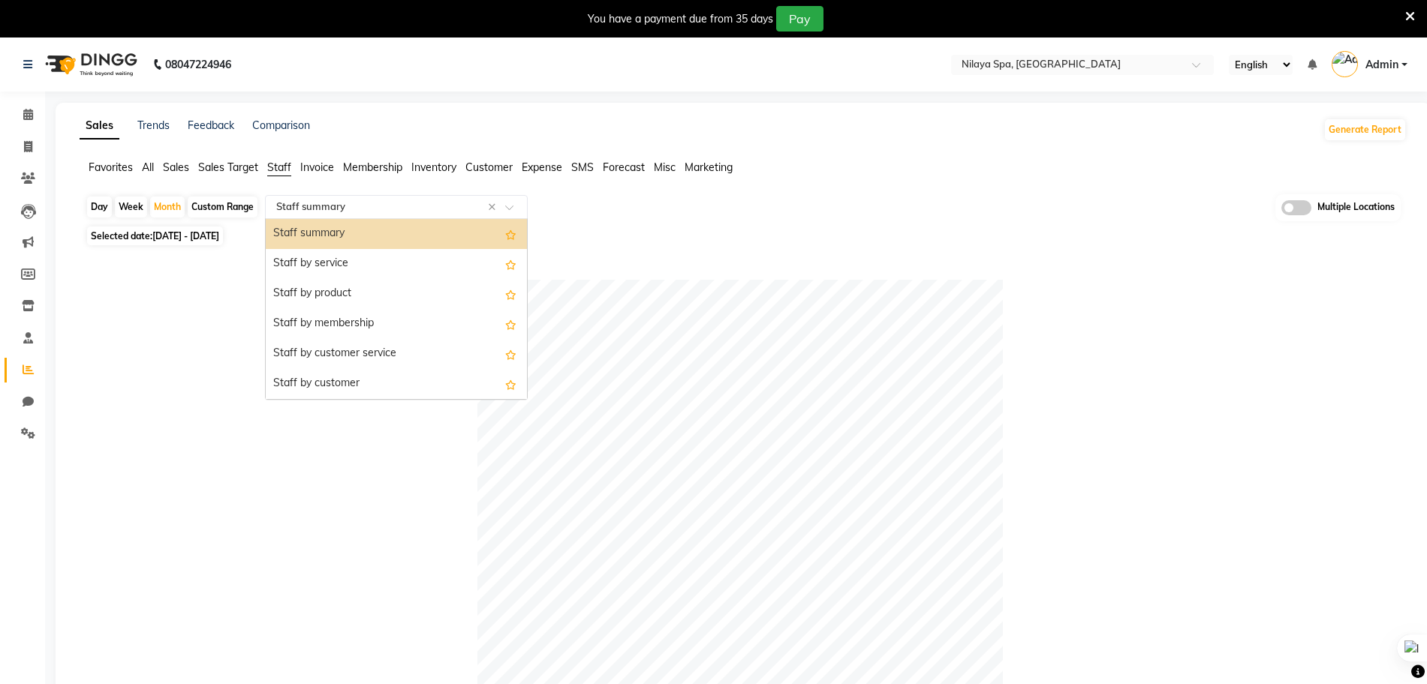
click at [368, 213] on div "Select Report Type × Staff summary" at bounding box center [378, 207] width 219 height 15
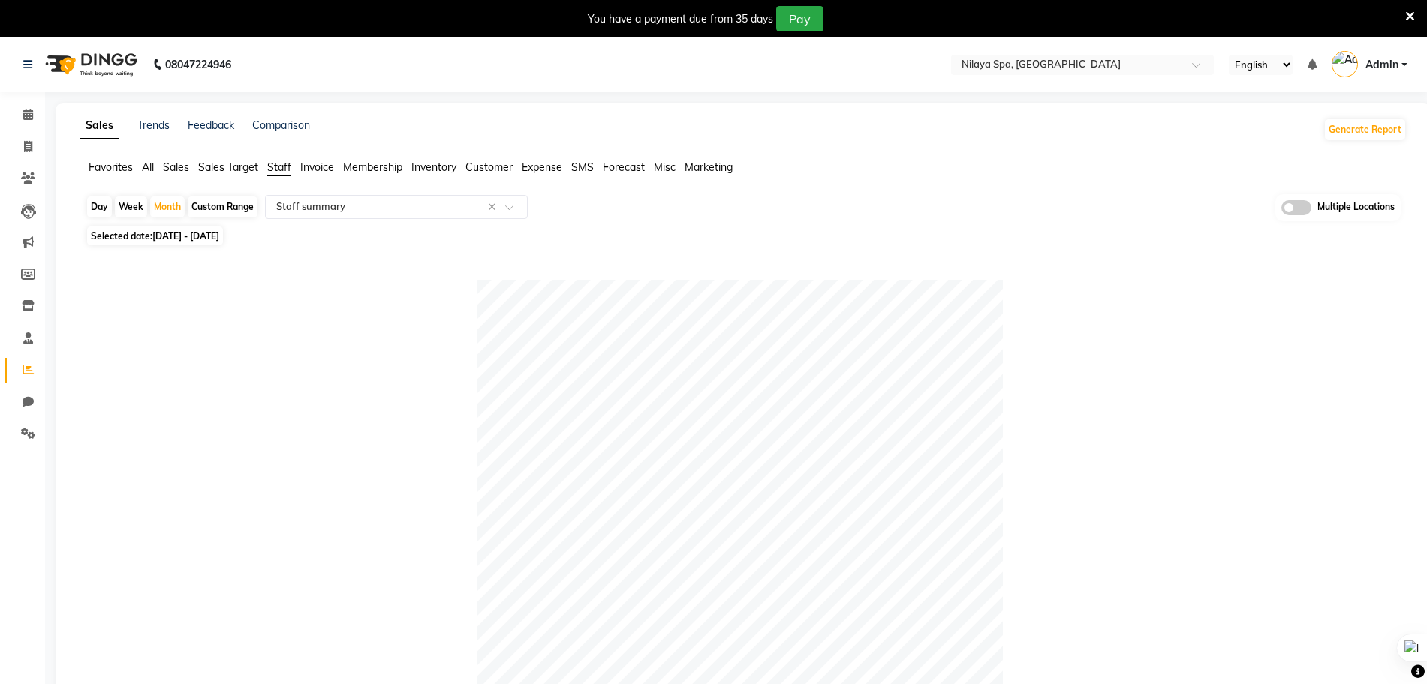
drag, startPoint x: 346, startPoint y: 174, endPoint x: 329, endPoint y: 176, distance: 16.6
click at [338, 176] on ul "Favorites All Sales Sales Target Staff Invoice Membership Inventory Customer Ex…" at bounding box center [743, 168] width 1327 height 17
click at [323, 171] on span "Invoice" at bounding box center [317, 168] width 34 height 14
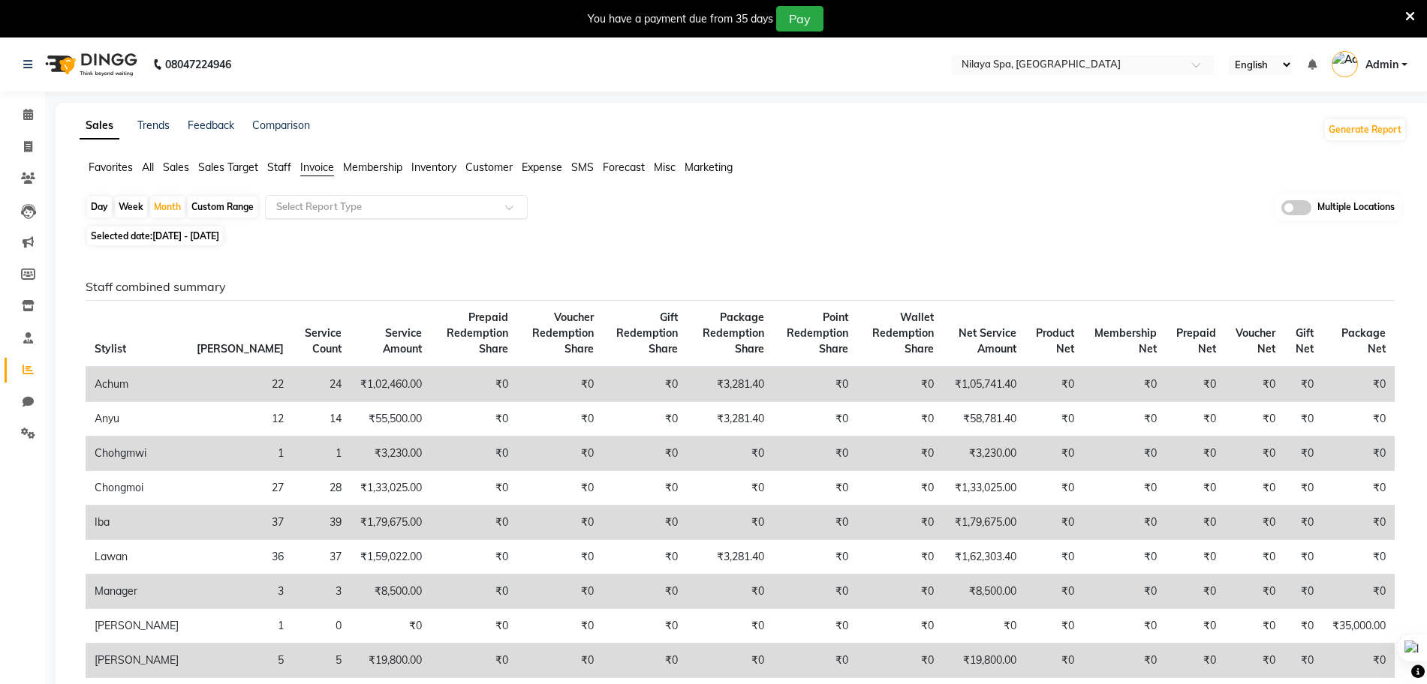
click at [329, 201] on input "text" at bounding box center [381, 207] width 216 height 15
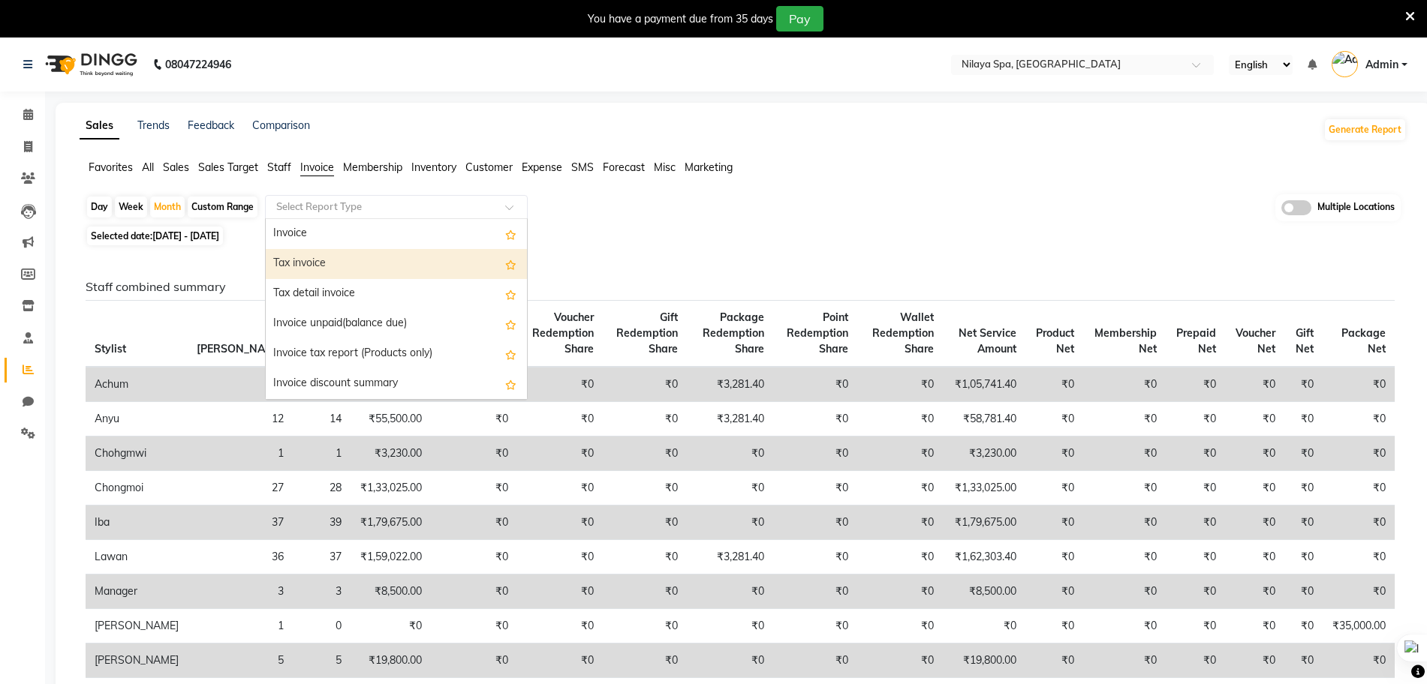
click at [323, 265] on div "Tax invoice" at bounding box center [396, 264] width 261 height 30
select select "full_report"
select select "csv"
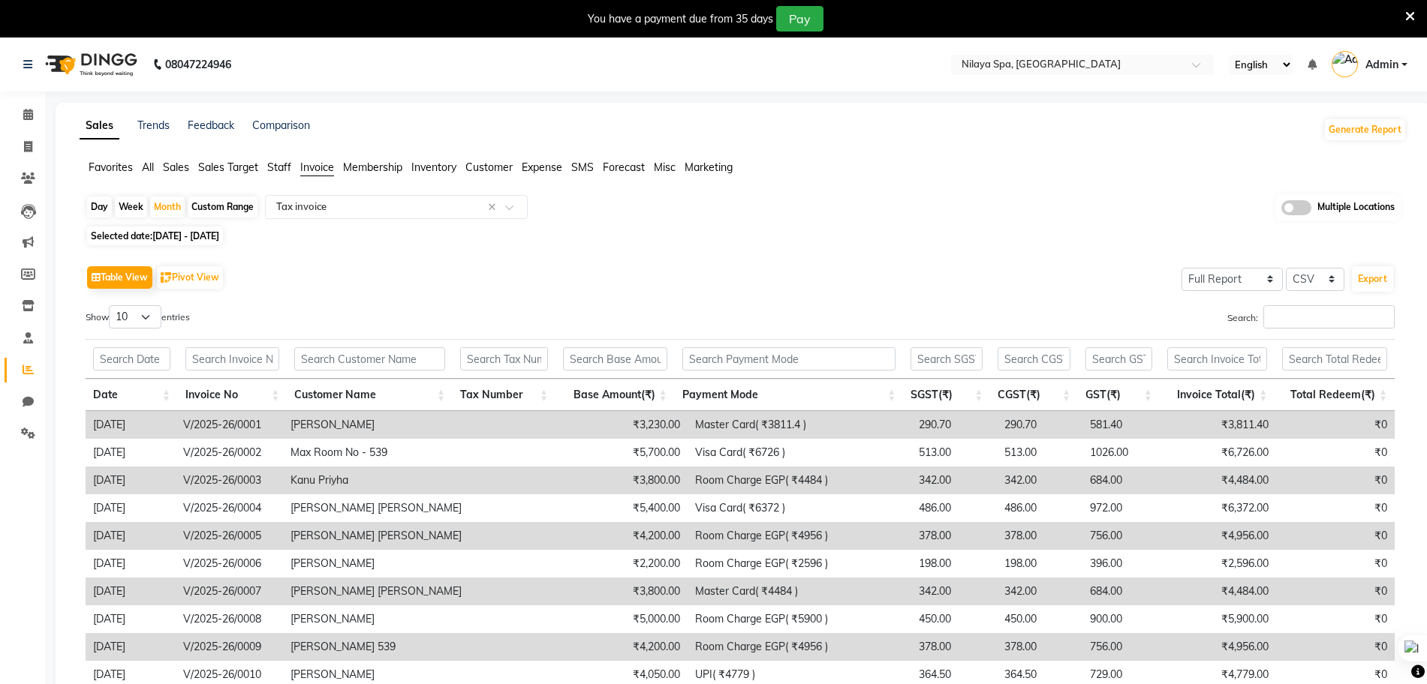
click at [285, 167] on span "Staff" at bounding box center [279, 168] width 24 height 14
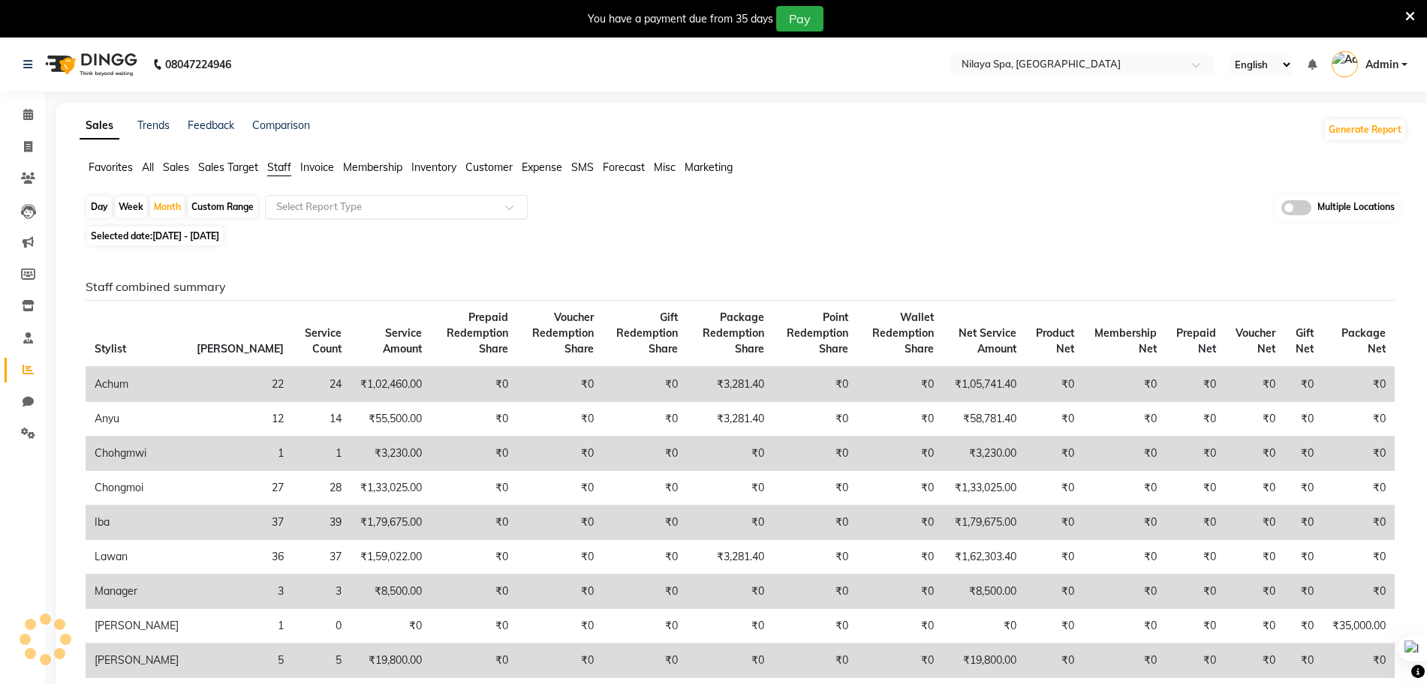
click at [342, 206] on input "text" at bounding box center [381, 207] width 216 height 15
click at [320, 161] on span "Invoice" at bounding box center [317, 168] width 34 height 14
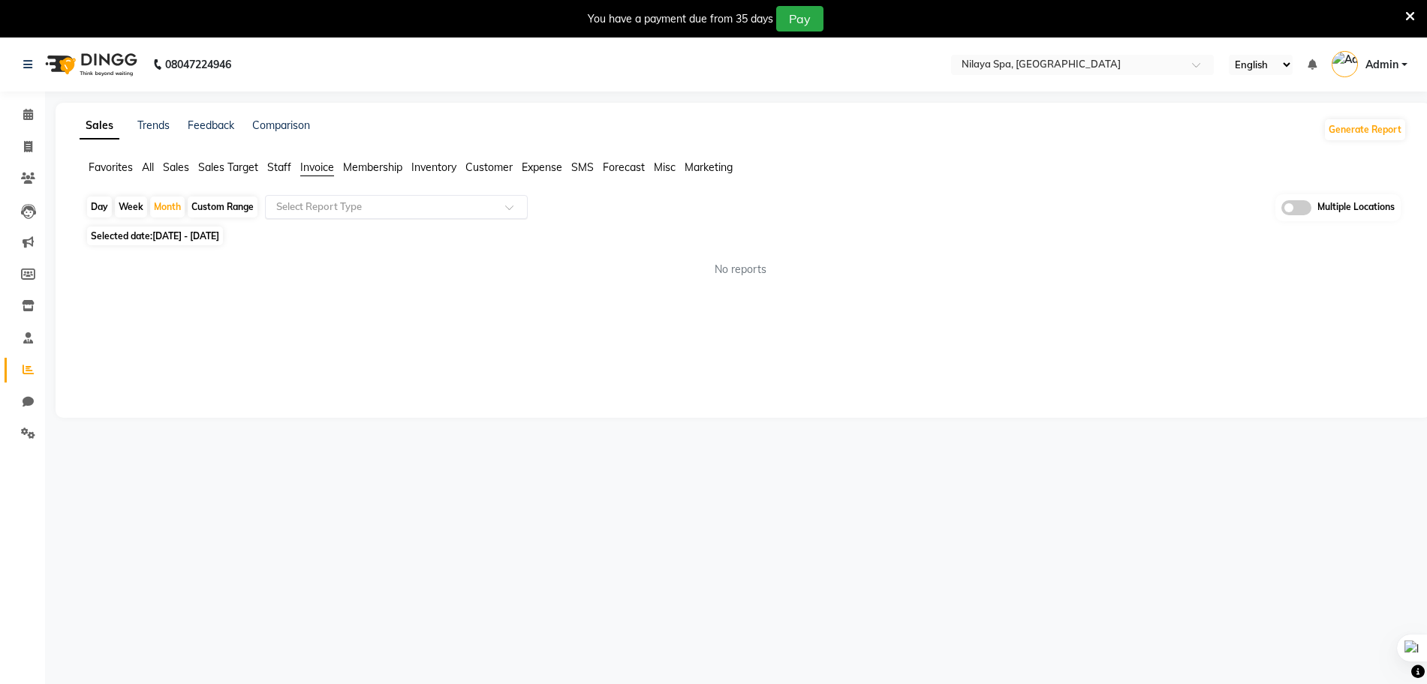
click at [332, 203] on input "text" at bounding box center [381, 207] width 216 height 15
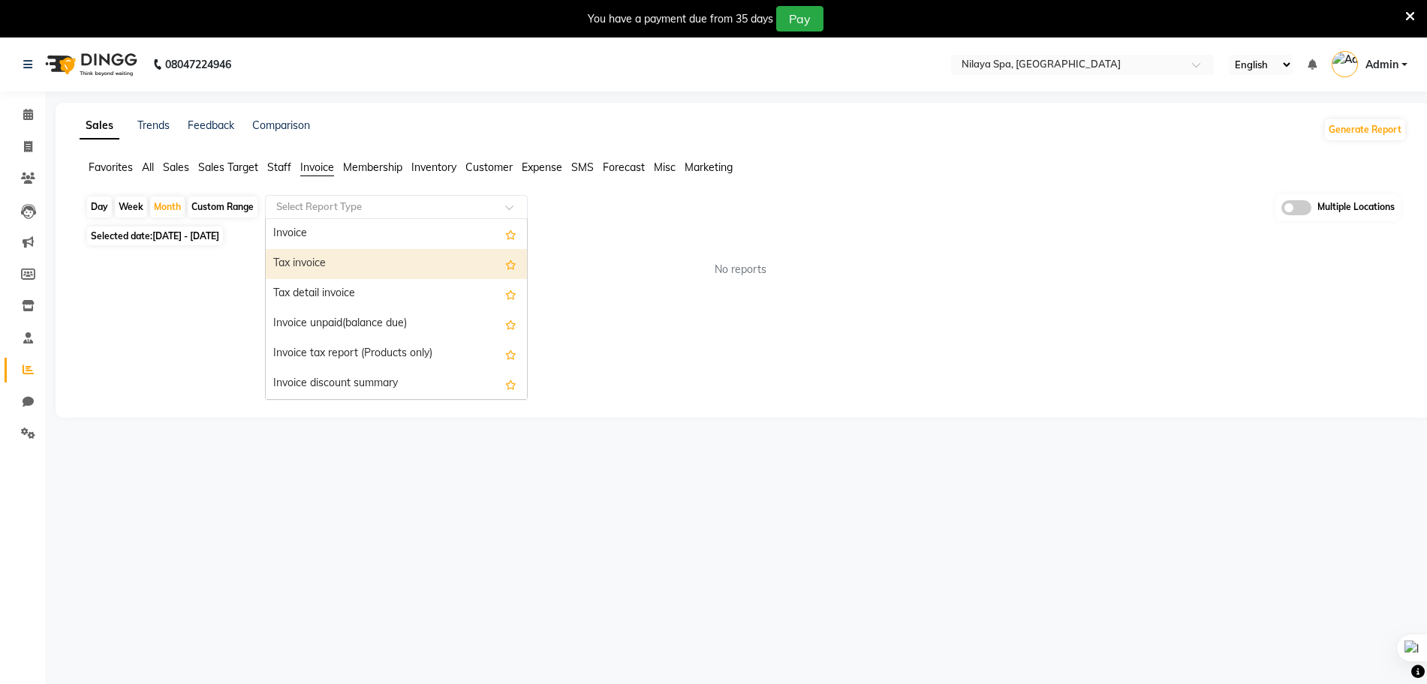
click at [342, 259] on div "Tax invoice" at bounding box center [396, 264] width 261 height 30
select select "full_report"
select select "csv"
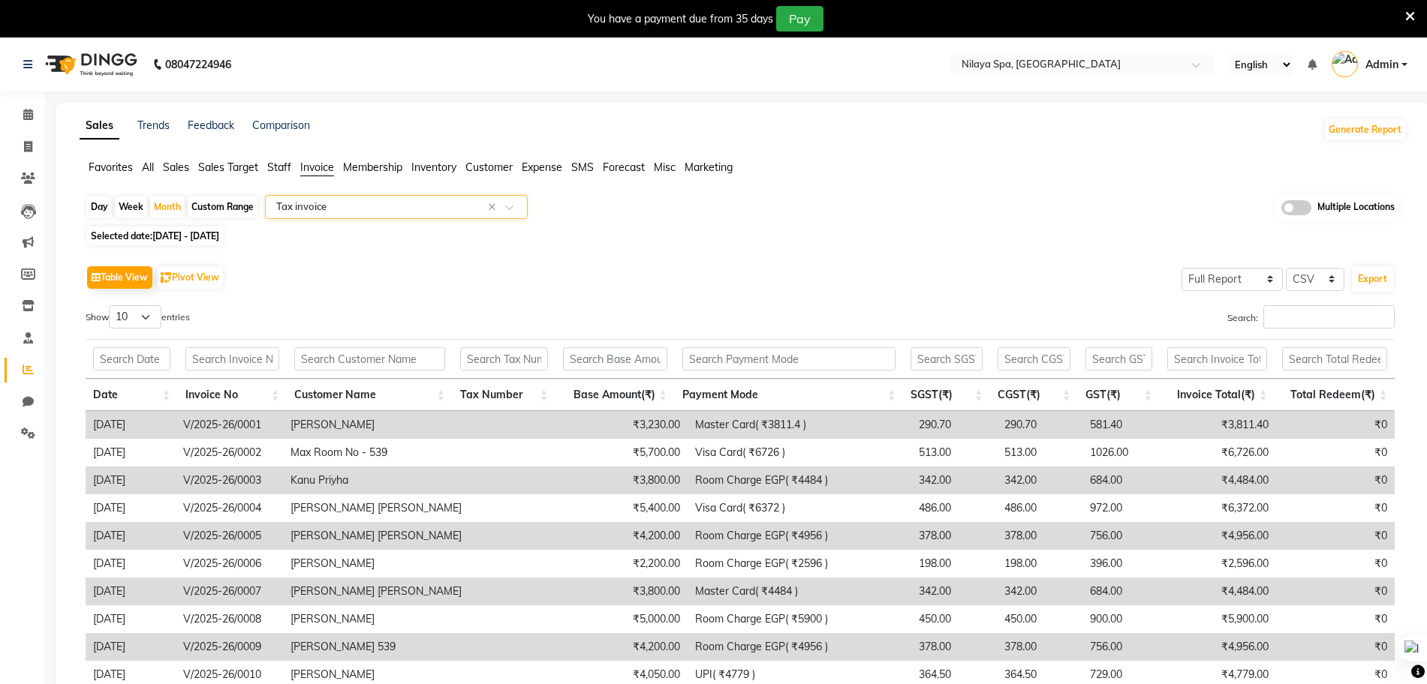
click at [253, 164] on span "Sales Target" at bounding box center [228, 168] width 60 height 14
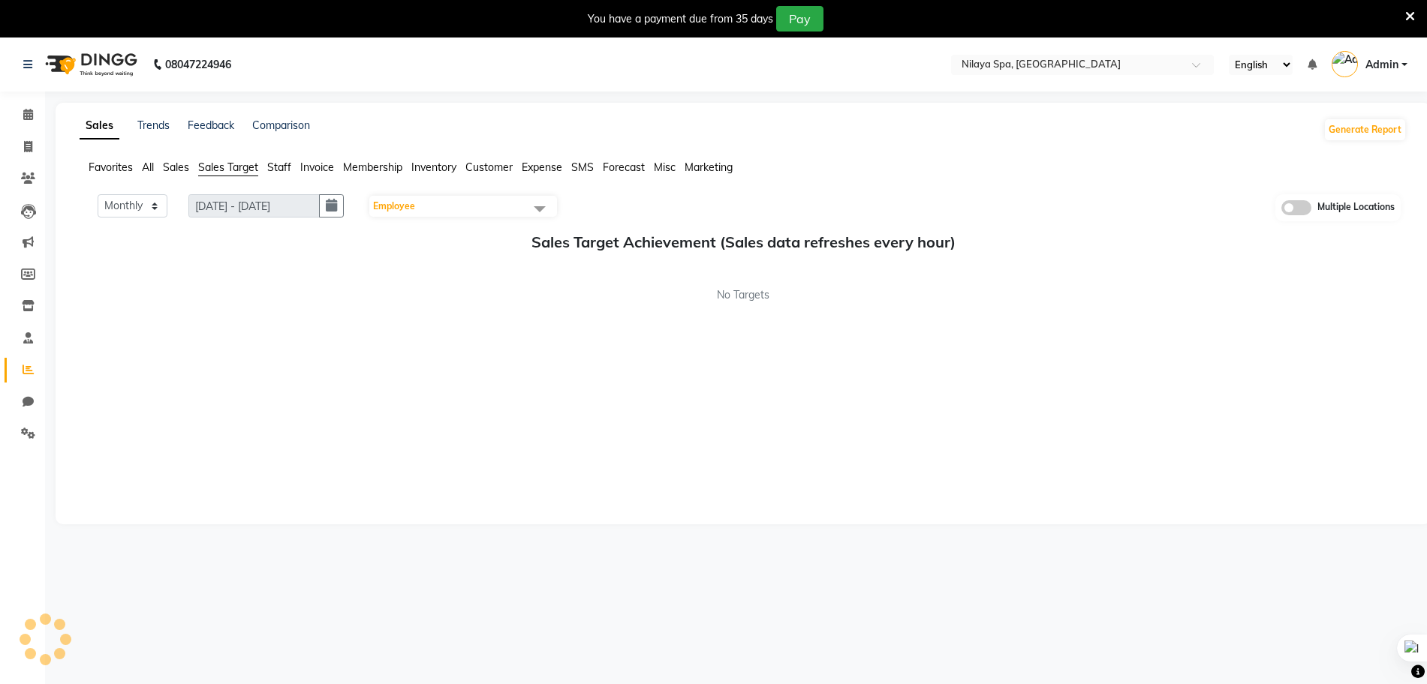
click at [280, 164] on span "Staff" at bounding box center [279, 168] width 24 height 14
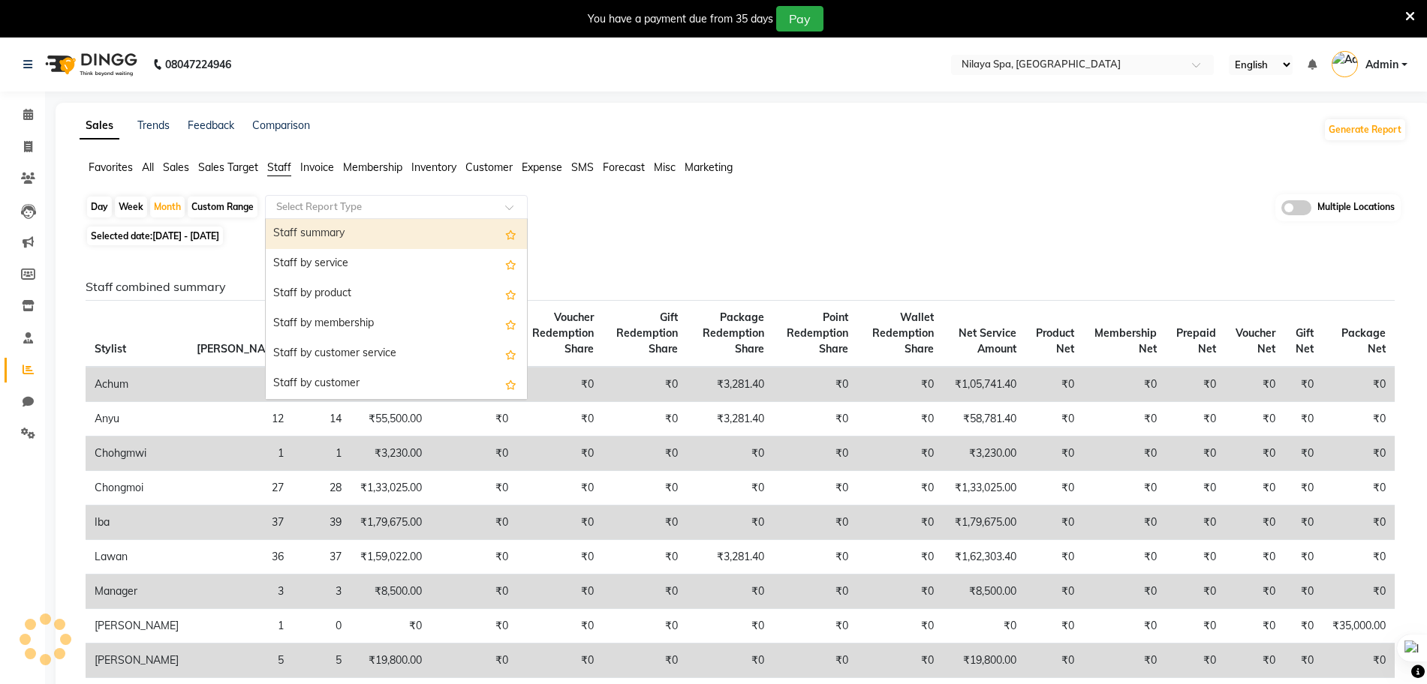
click at [390, 213] on input "text" at bounding box center [381, 207] width 216 height 15
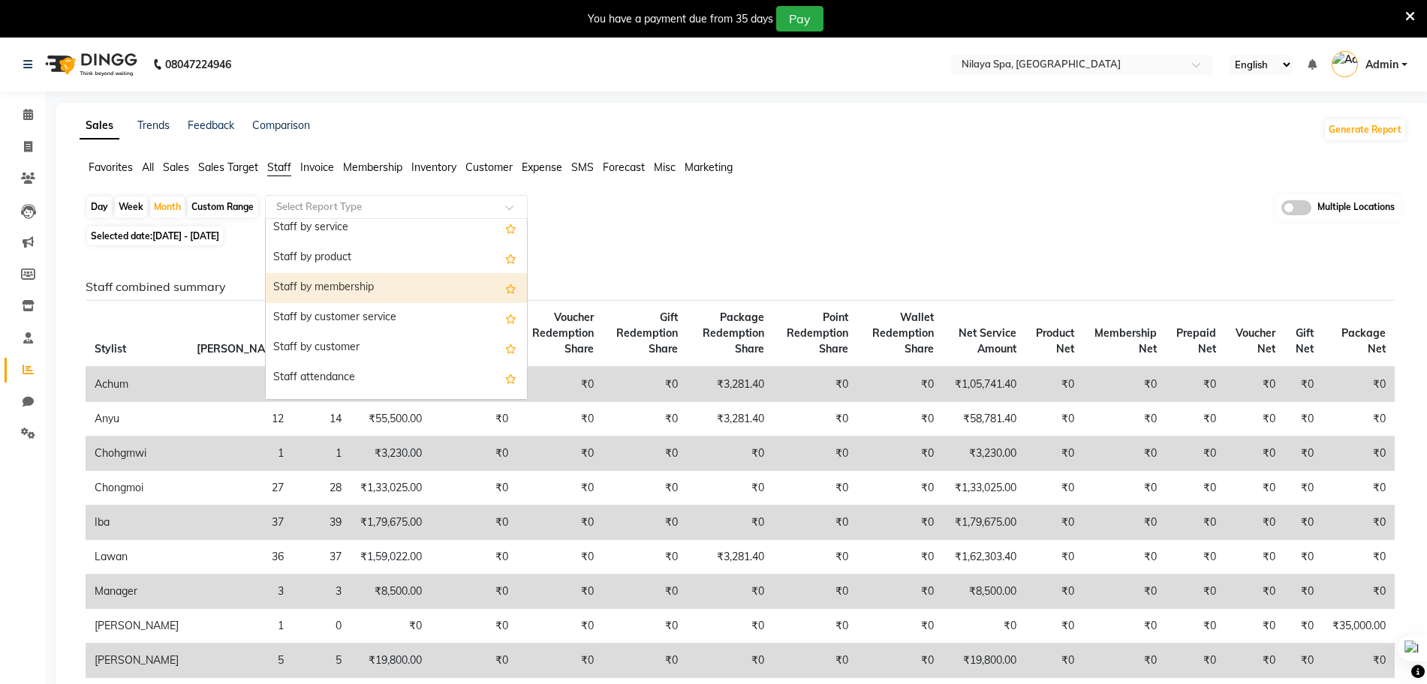
scroll to position [94, 0]
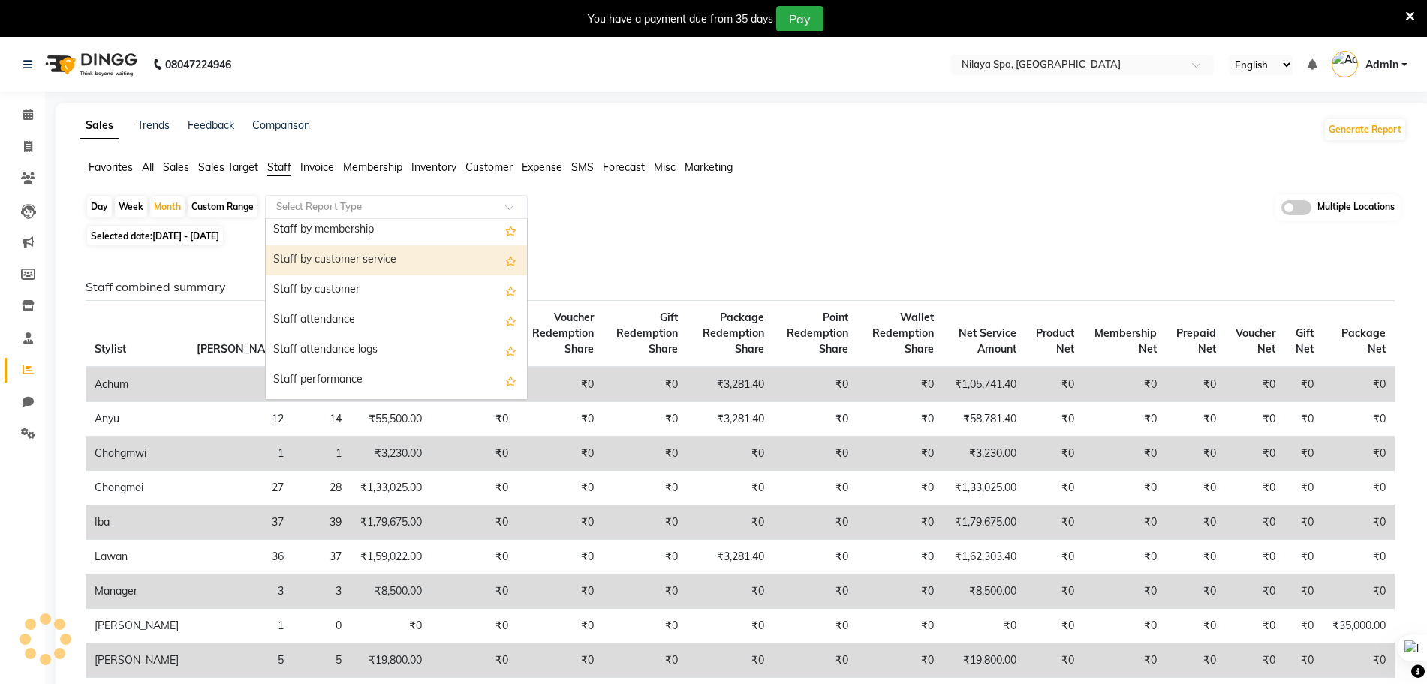
click at [368, 264] on div "Staff by customer service" at bounding box center [396, 260] width 261 height 30
select select "full_report"
select select "csv"
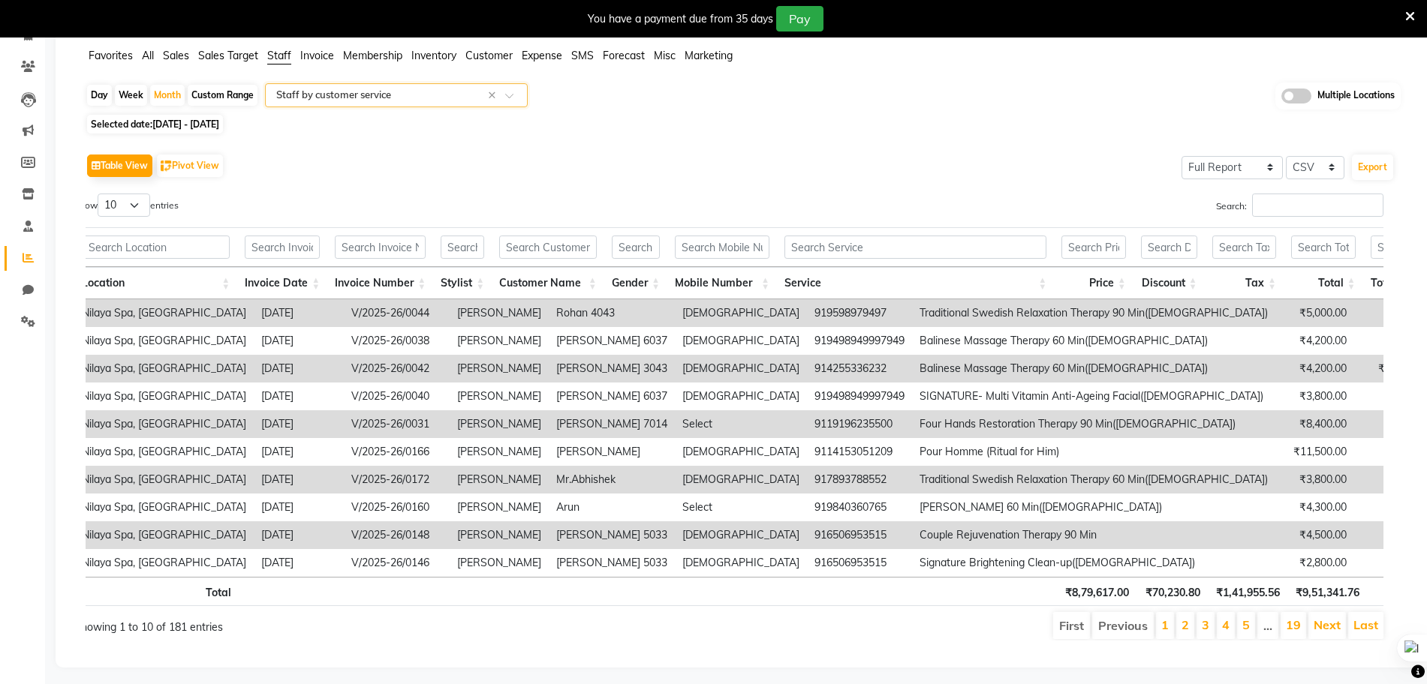
scroll to position [0, 0]
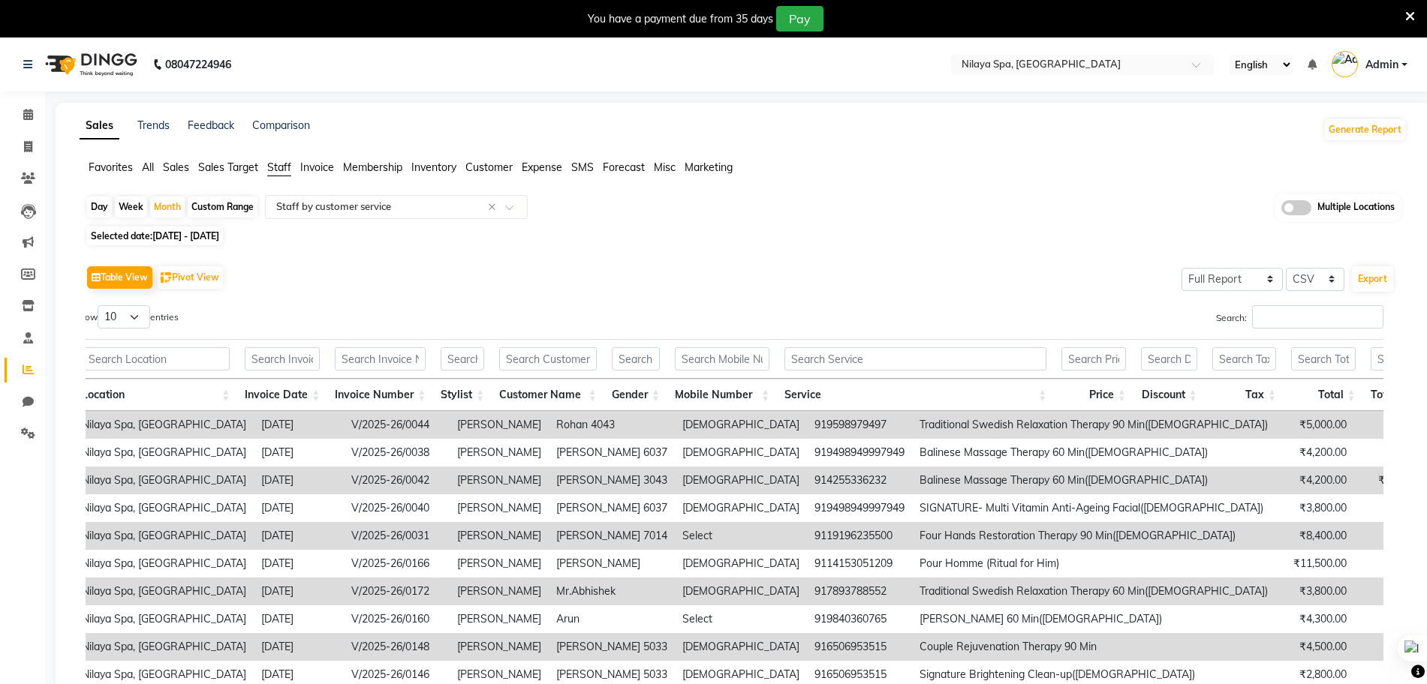
click at [323, 169] on span "Invoice" at bounding box center [317, 168] width 34 height 14
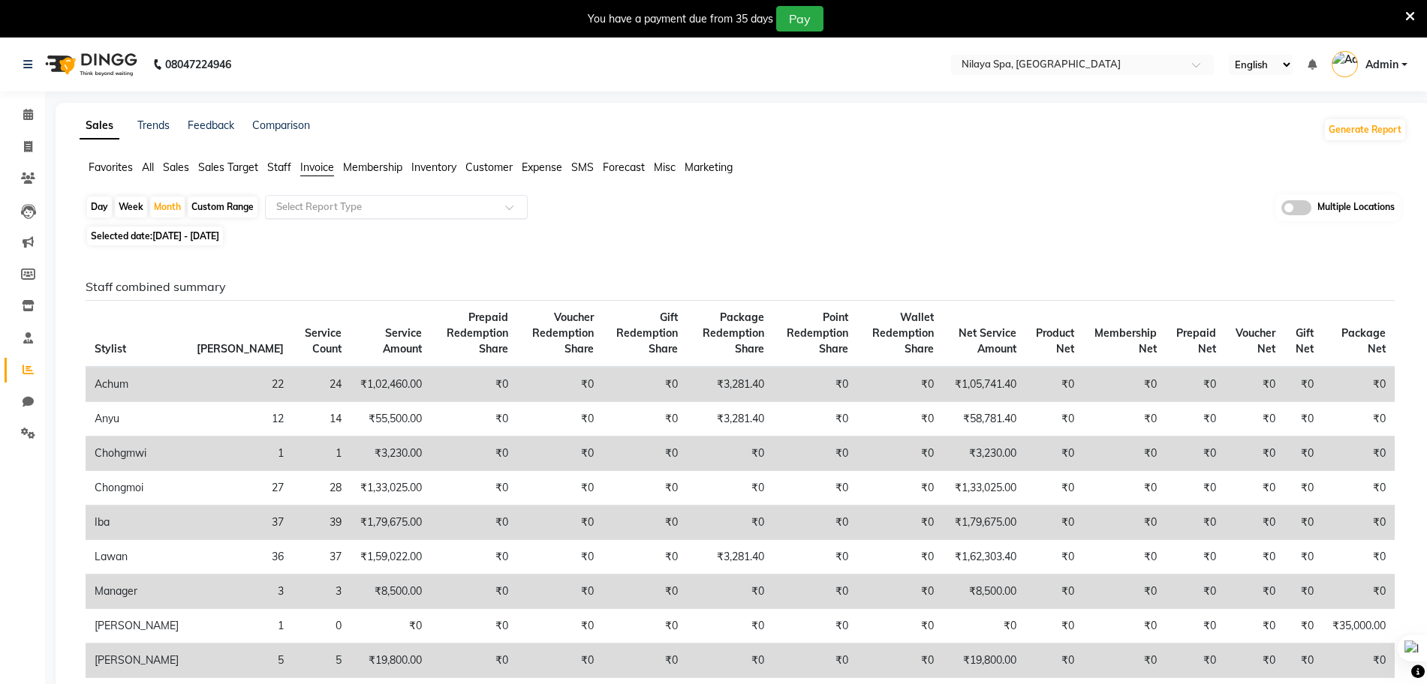
click at [356, 218] on ng-select "Select Report Type" at bounding box center [396, 207] width 263 height 24
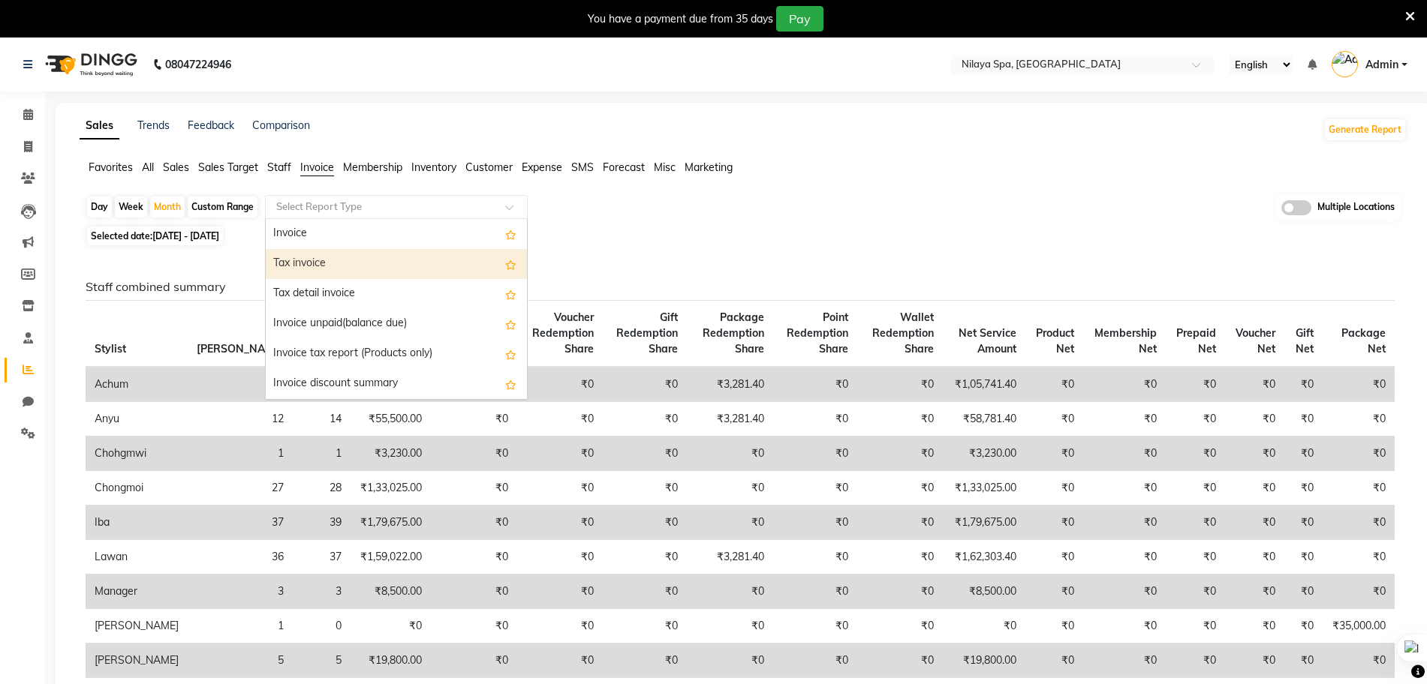
click at [339, 260] on div "Tax invoice" at bounding box center [396, 264] width 261 height 30
select select "full_report"
select select "csv"
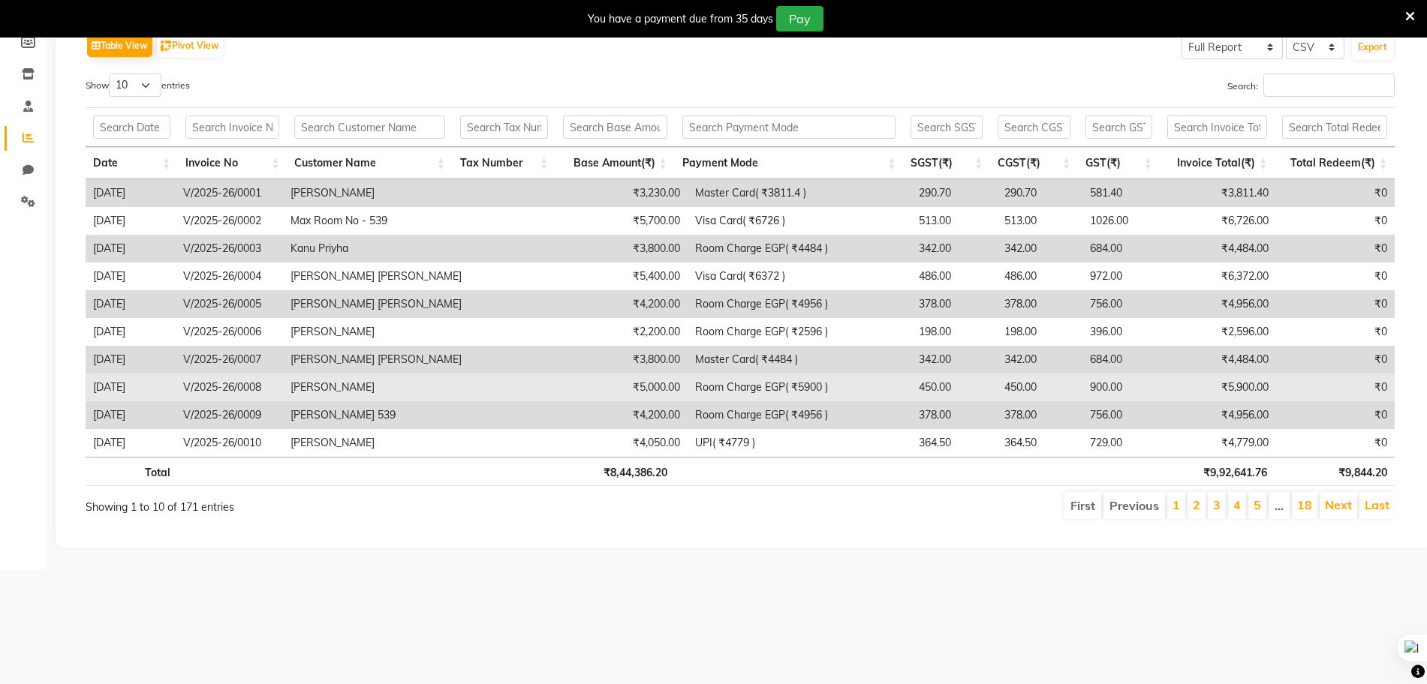
scroll to position [188, 0]
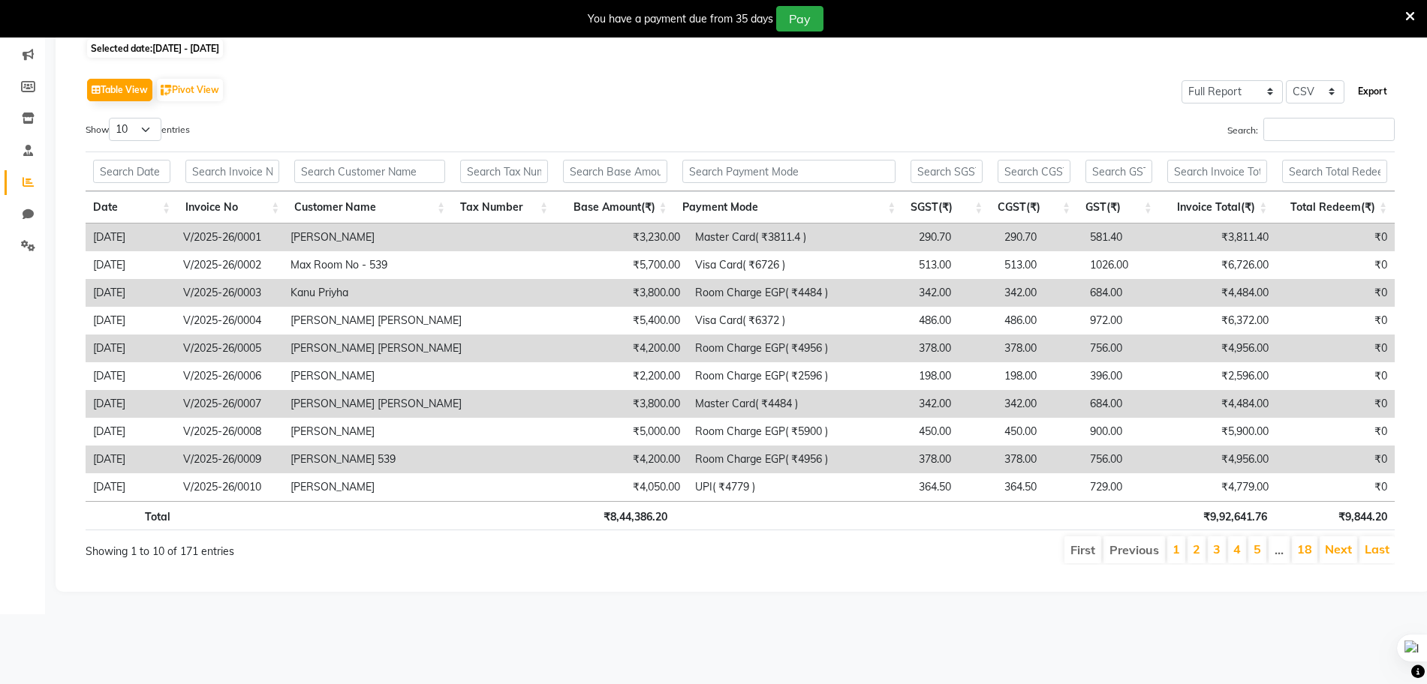
click at [1373, 90] on button "Export" at bounding box center [1371, 92] width 41 height 26
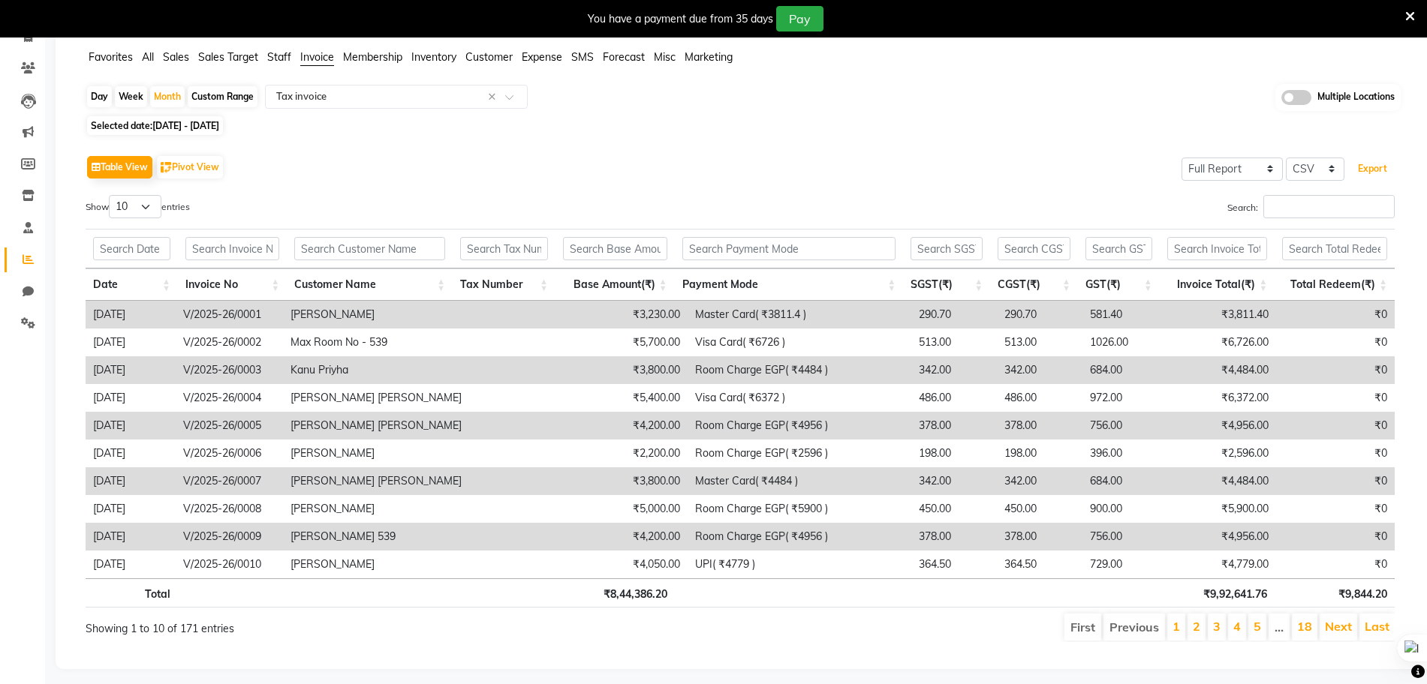
scroll to position [0, 0]
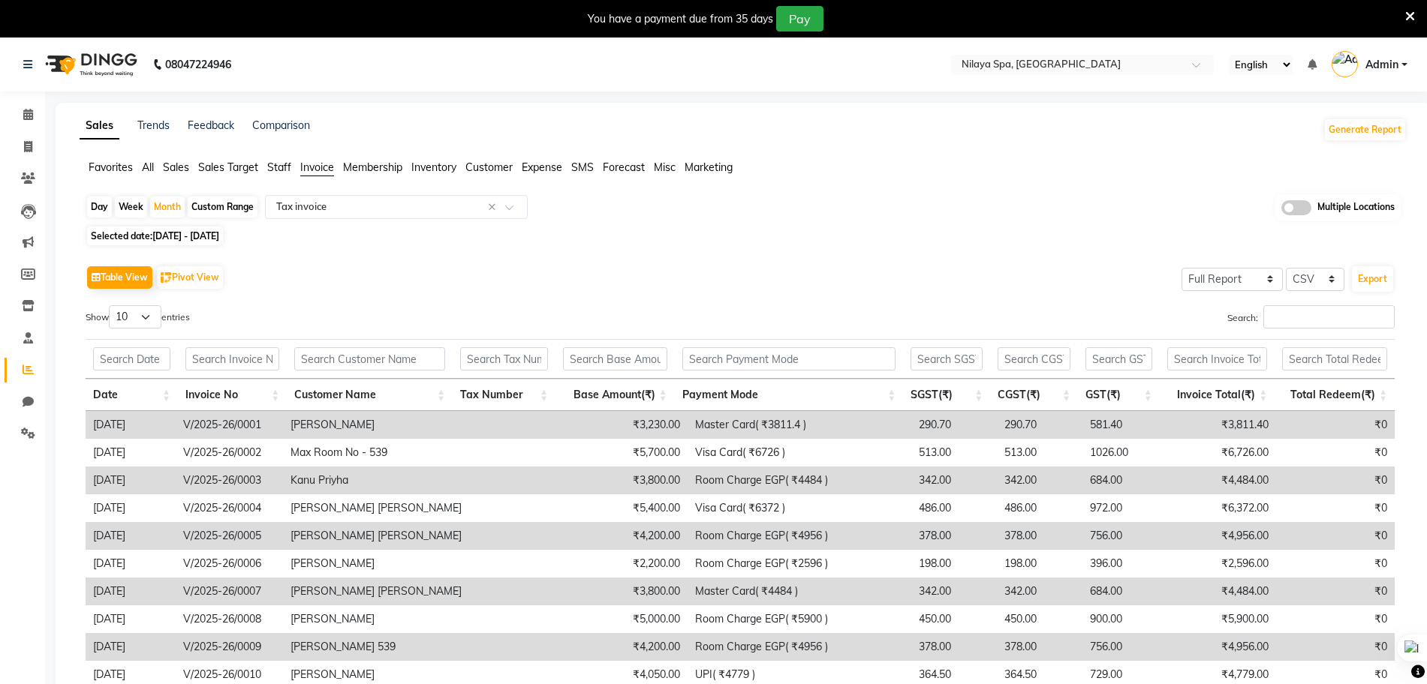
click at [275, 161] on span "Staff" at bounding box center [279, 168] width 24 height 14
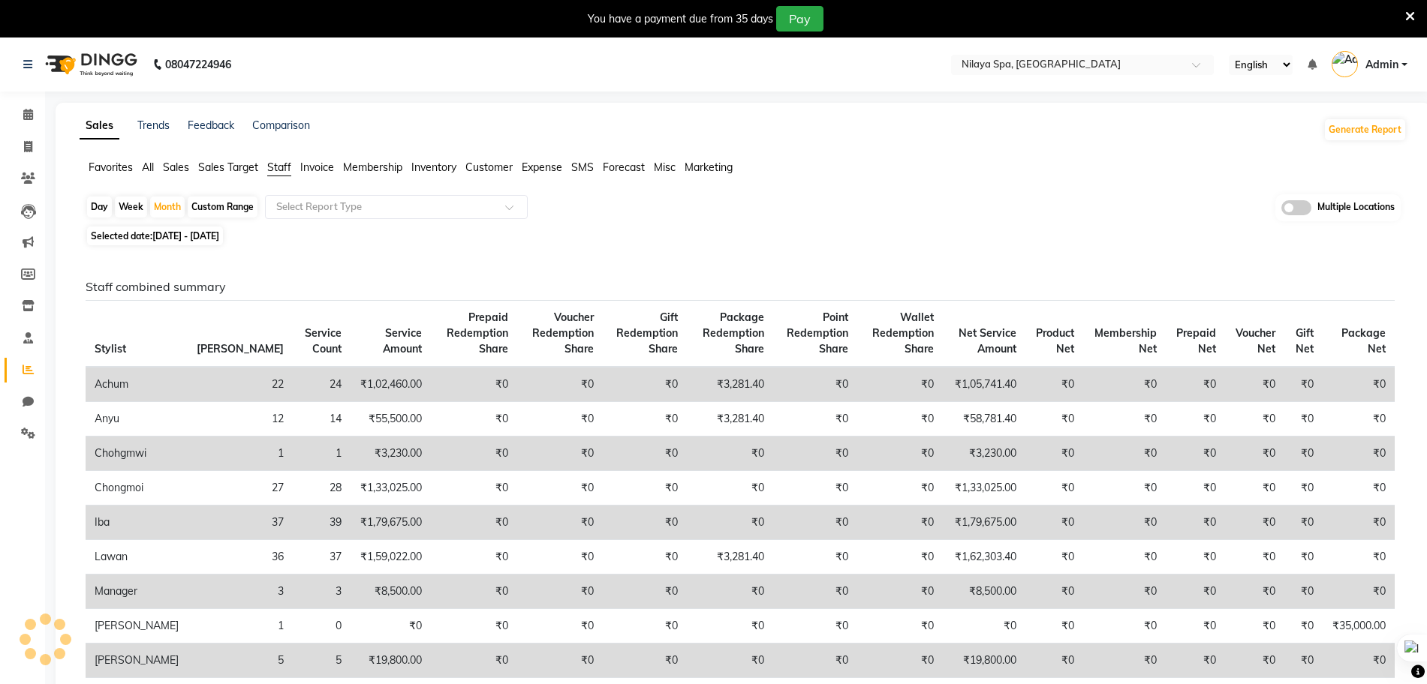
click at [293, 183] on div "Favorites All Sales Sales Target Staff Invoice Membership Inventory Customer Ex…" at bounding box center [742, 174] width 1349 height 29
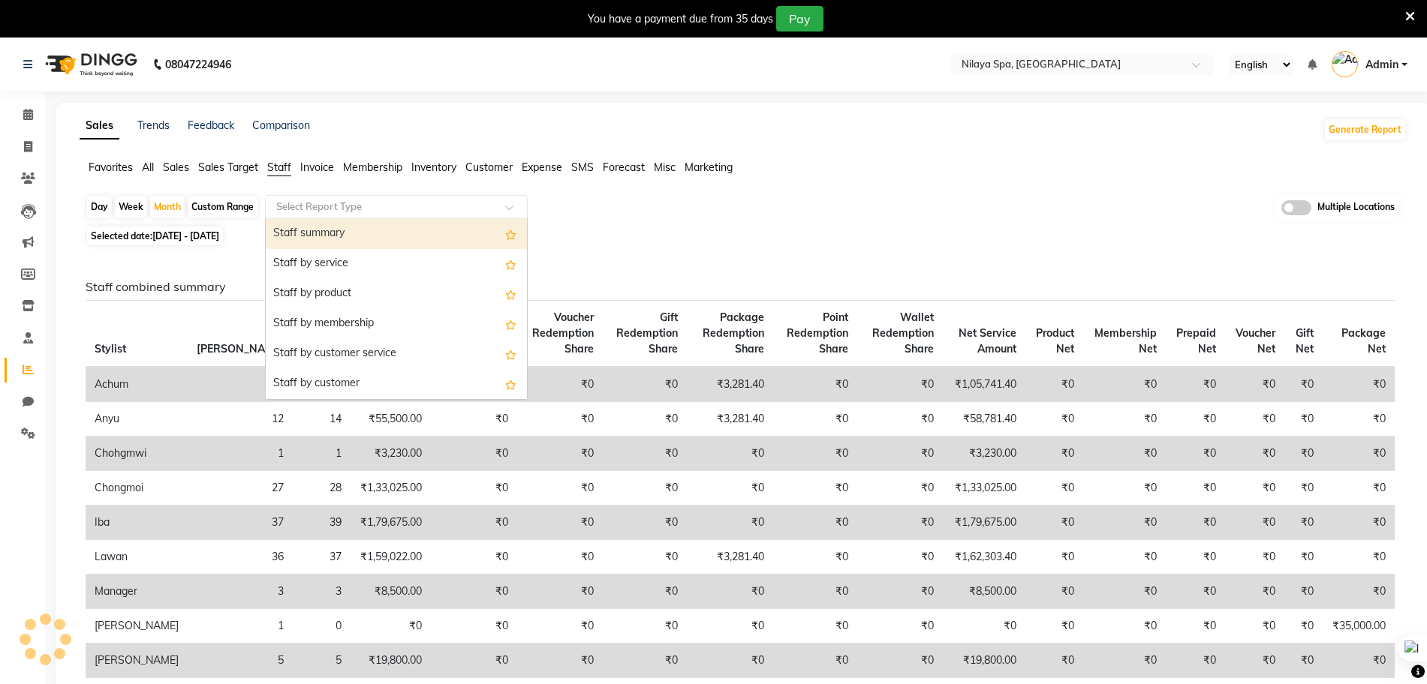
click at [303, 205] on input "text" at bounding box center [381, 207] width 216 height 15
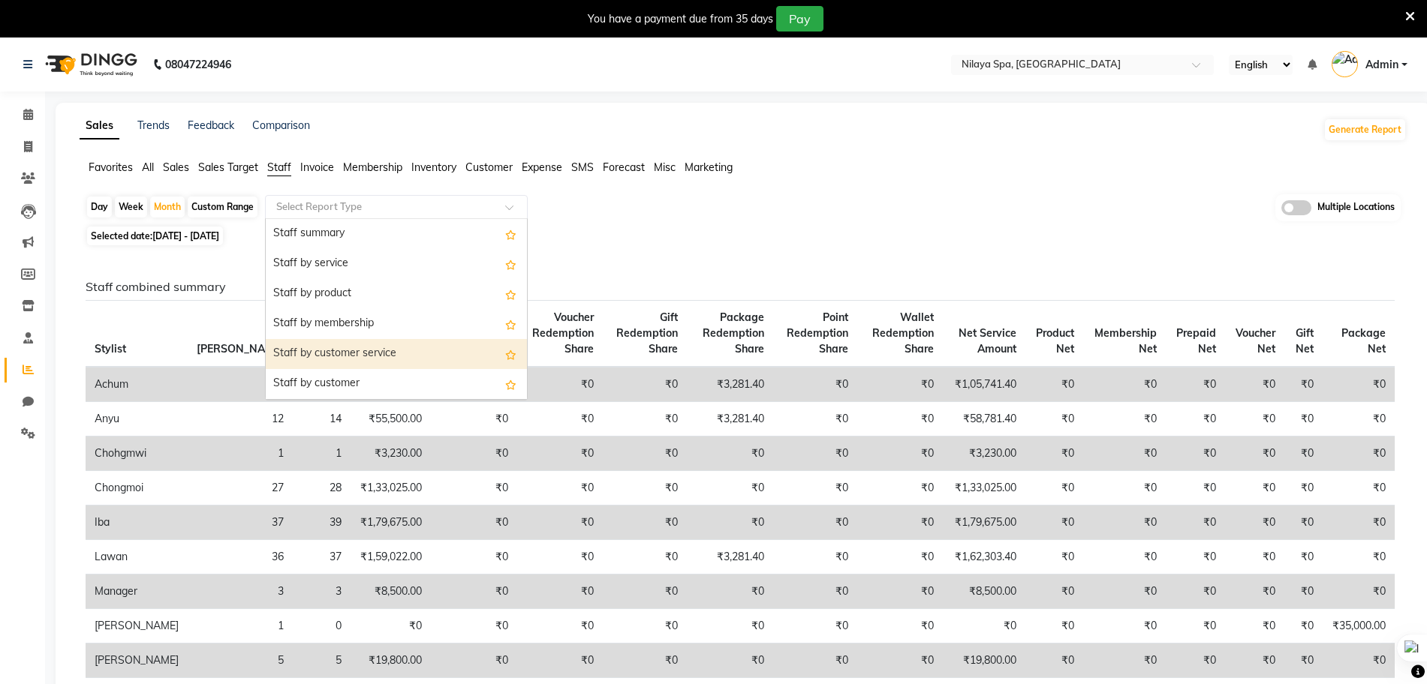
click at [360, 359] on div "Staff by customer service" at bounding box center [396, 354] width 261 height 30
select select "full_report"
select select "csv"
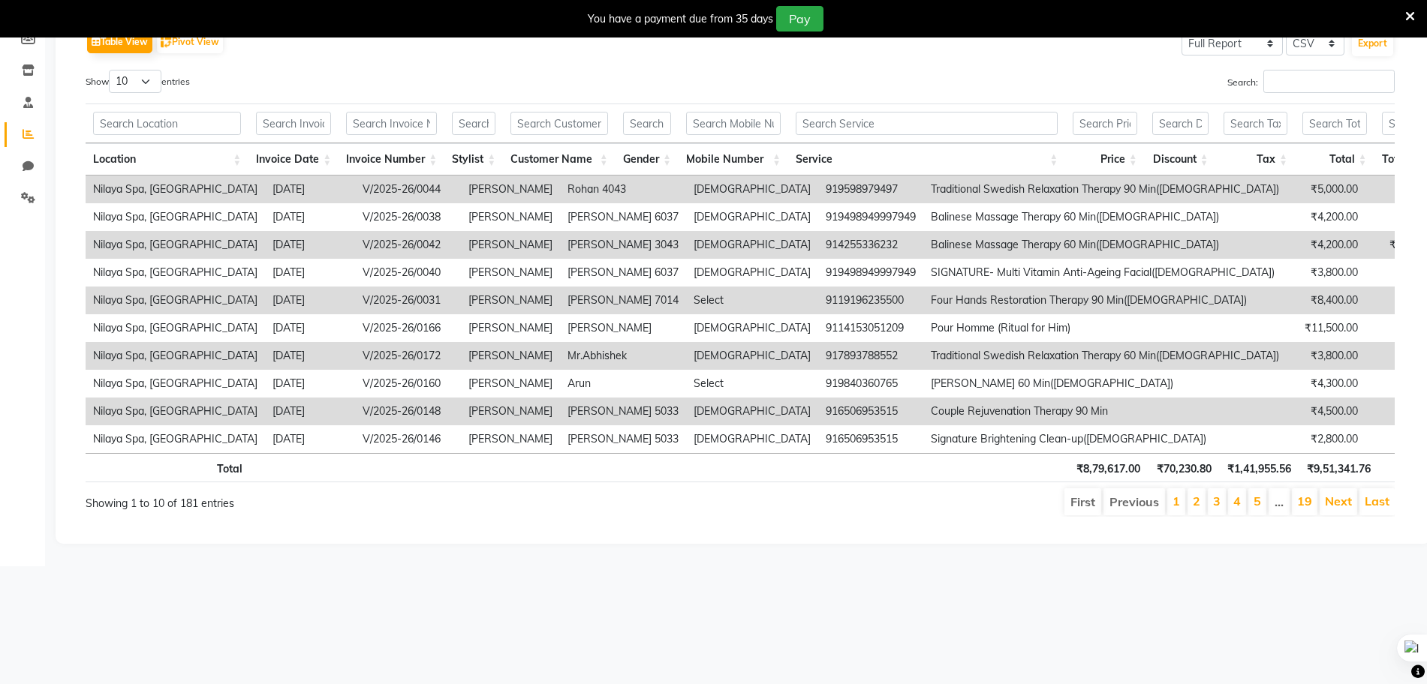
scroll to position [281, 0]
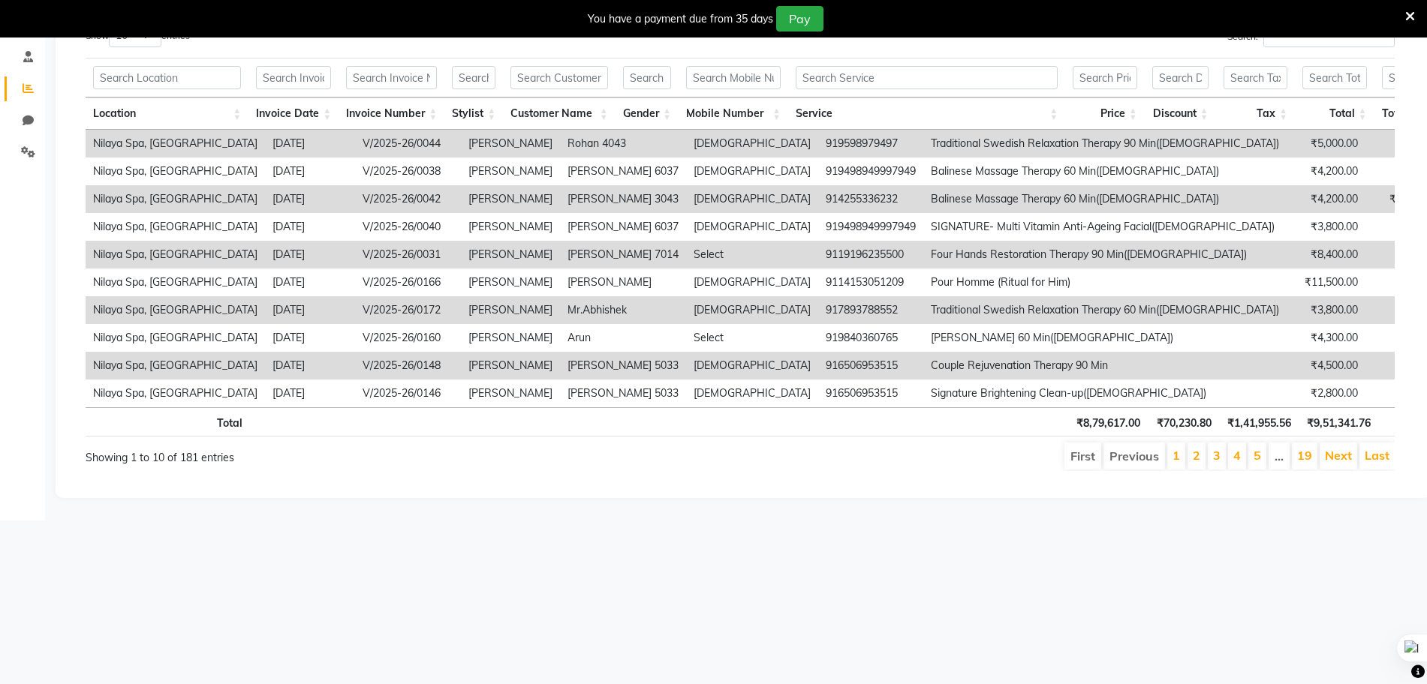
drag, startPoint x: 903, startPoint y: 422, endPoint x: 1033, endPoint y: 435, distance: 129.7
click at [1033, 435] on th at bounding box center [927, 421] width 281 height 29
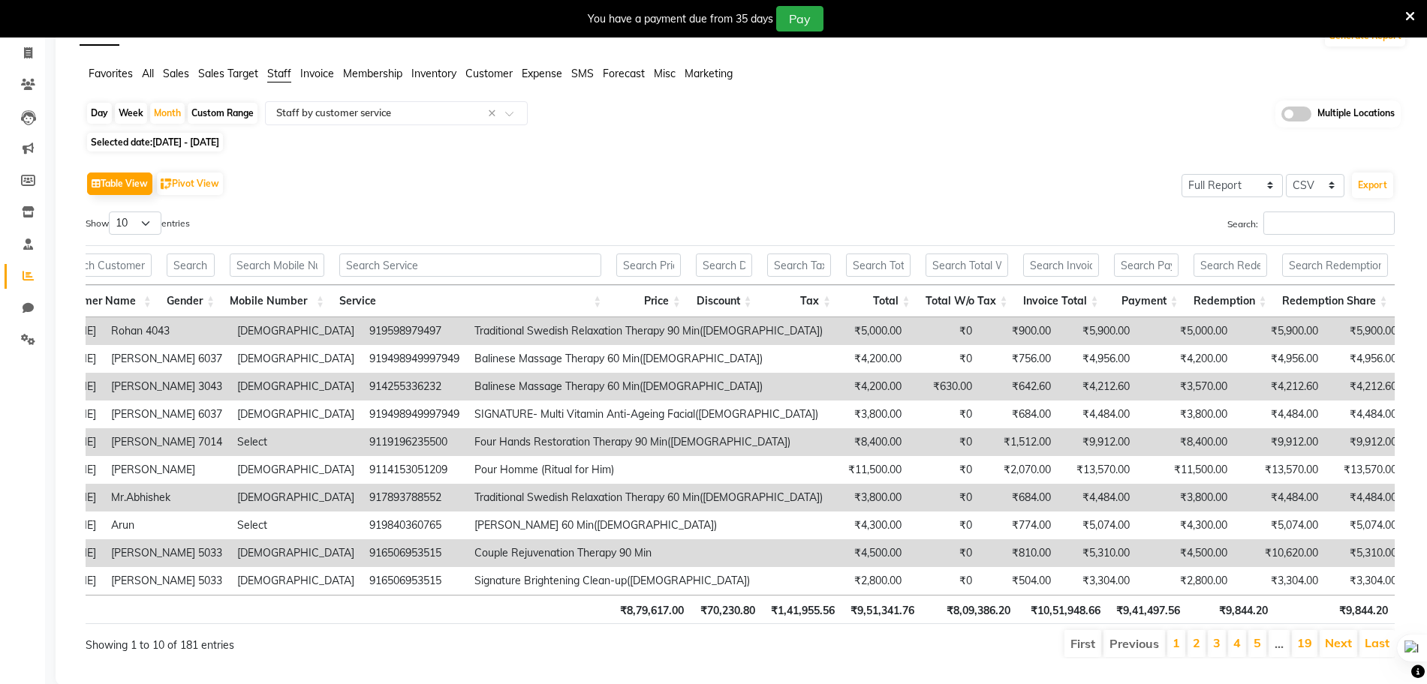
scroll to position [0, 457]
click at [1375, 189] on button "Export" at bounding box center [1371, 186] width 41 height 26
